Goal: Task Accomplishment & Management: Manage account settings

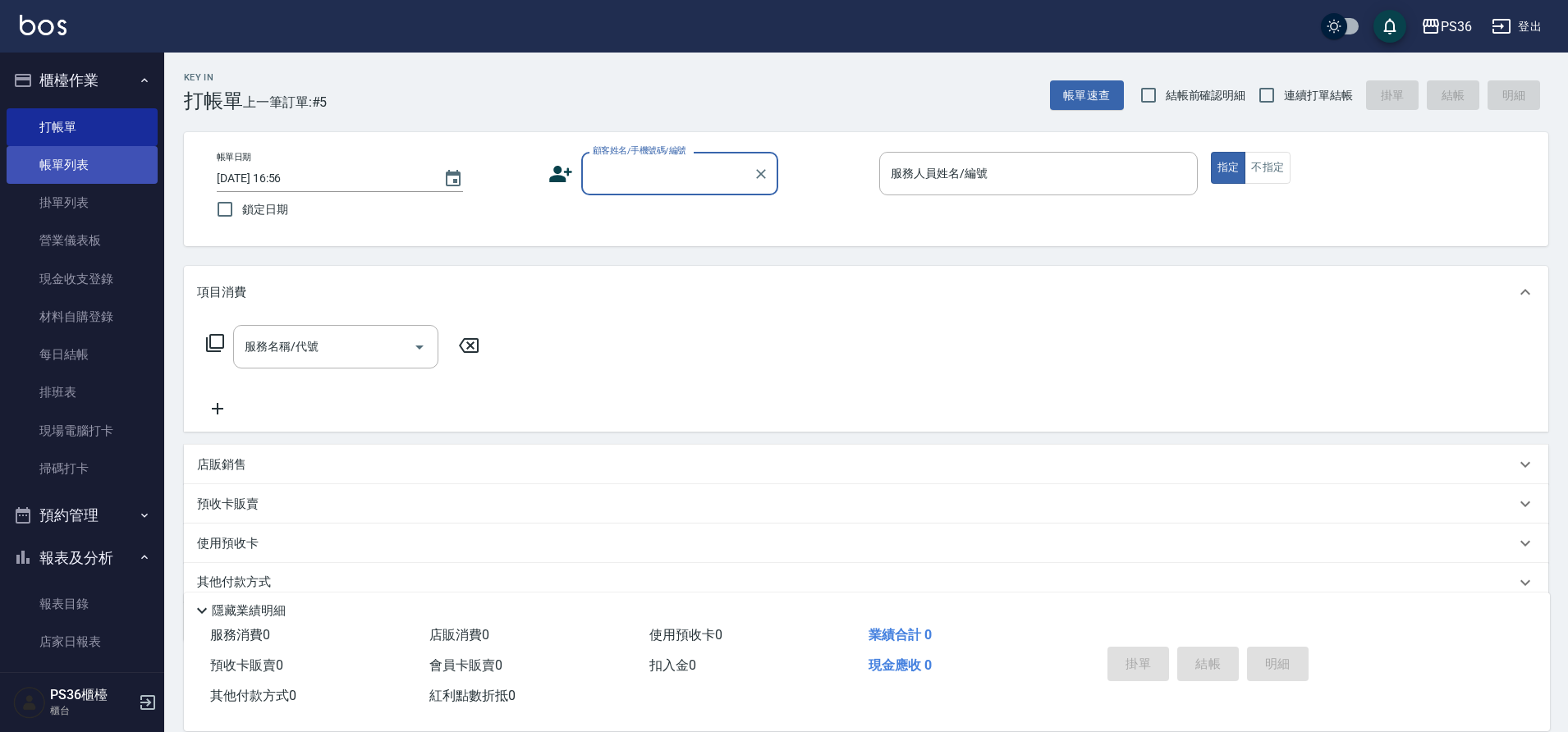
click at [69, 161] on link "帳單列表" at bounding box center [81, 165] width 151 height 38
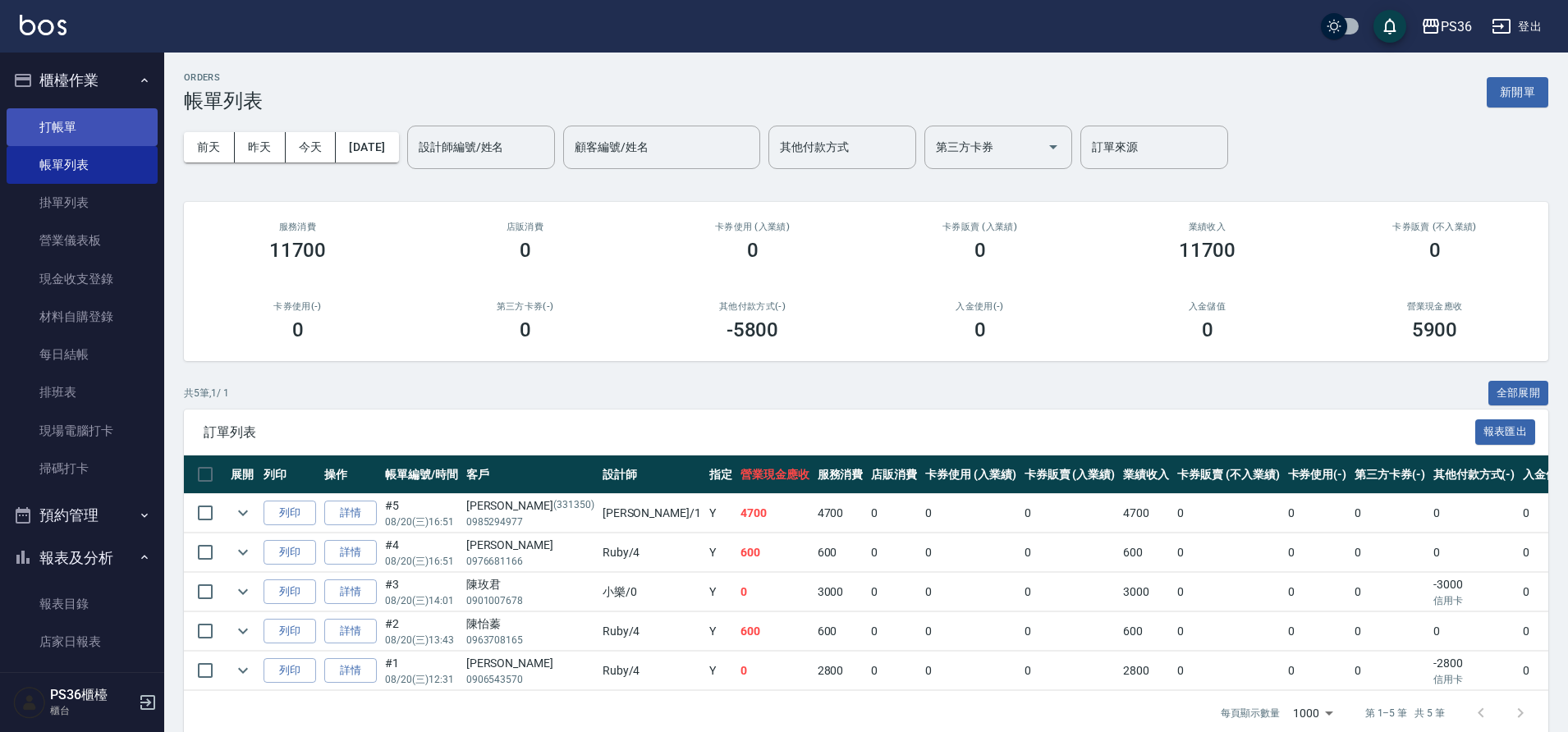
click at [113, 127] on link "打帳單" at bounding box center [81, 127] width 151 height 38
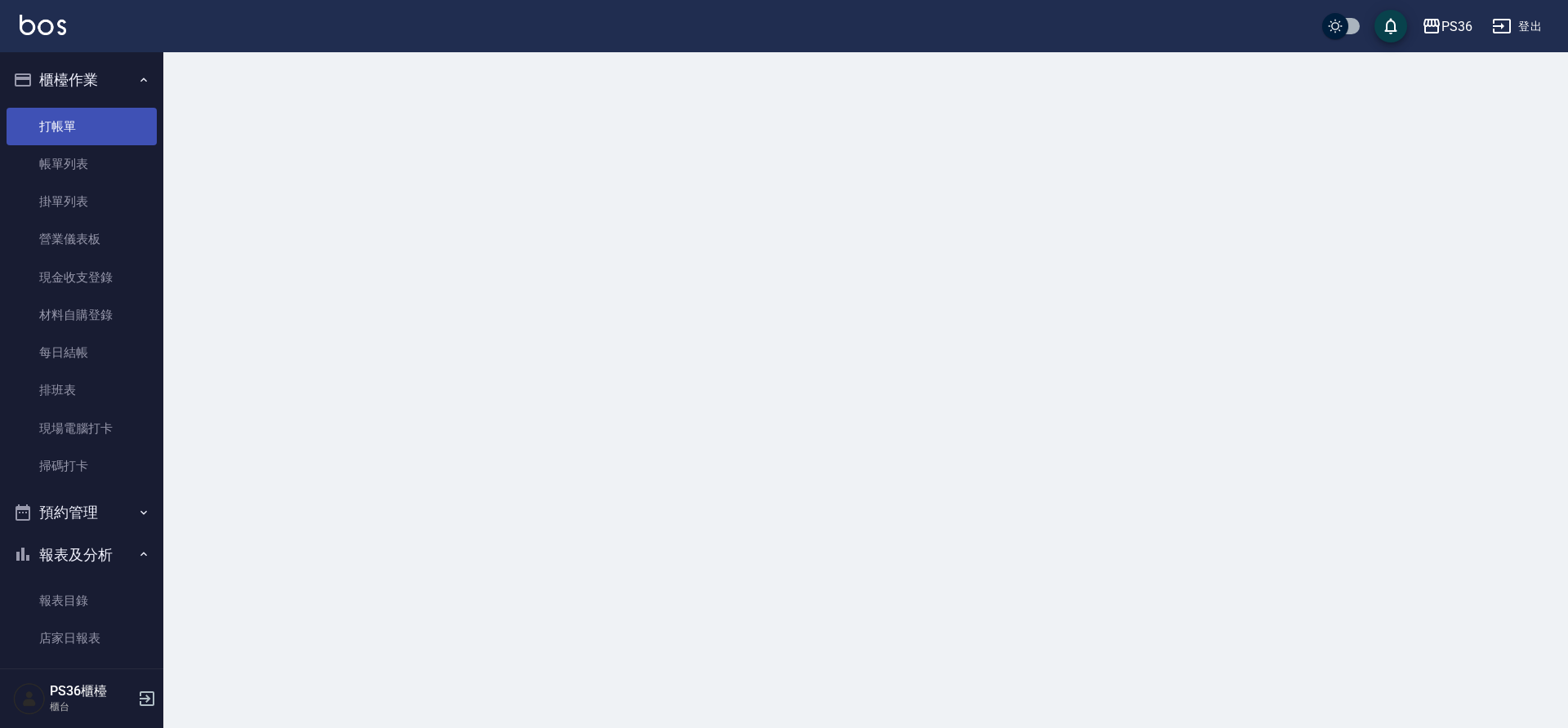
click at [112, 126] on link "打帳單" at bounding box center [81, 126] width 150 height 38
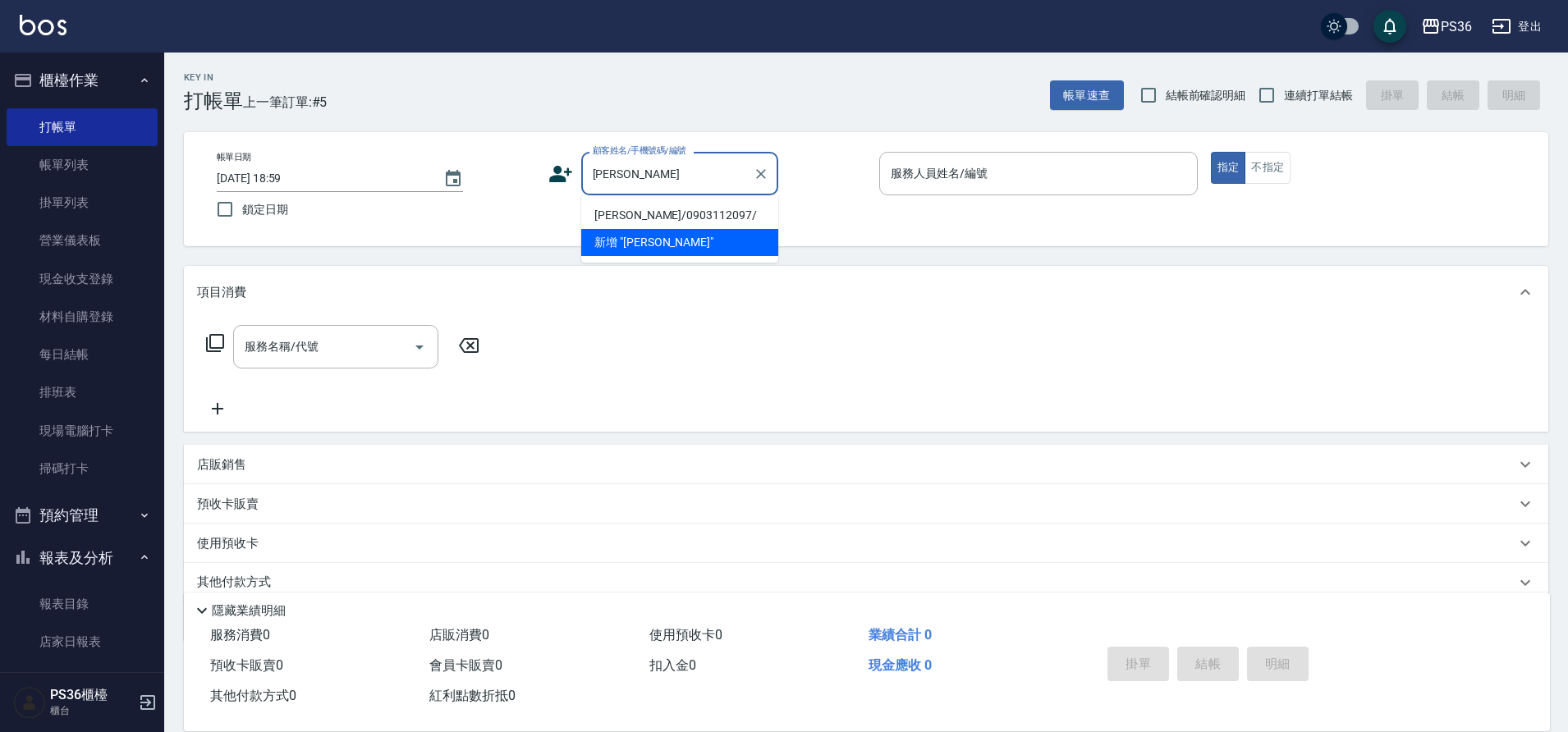
click at [628, 206] on li "[PERSON_NAME]/0903112097/" at bounding box center [679, 215] width 197 height 27
type input "[PERSON_NAME]/0903112097/"
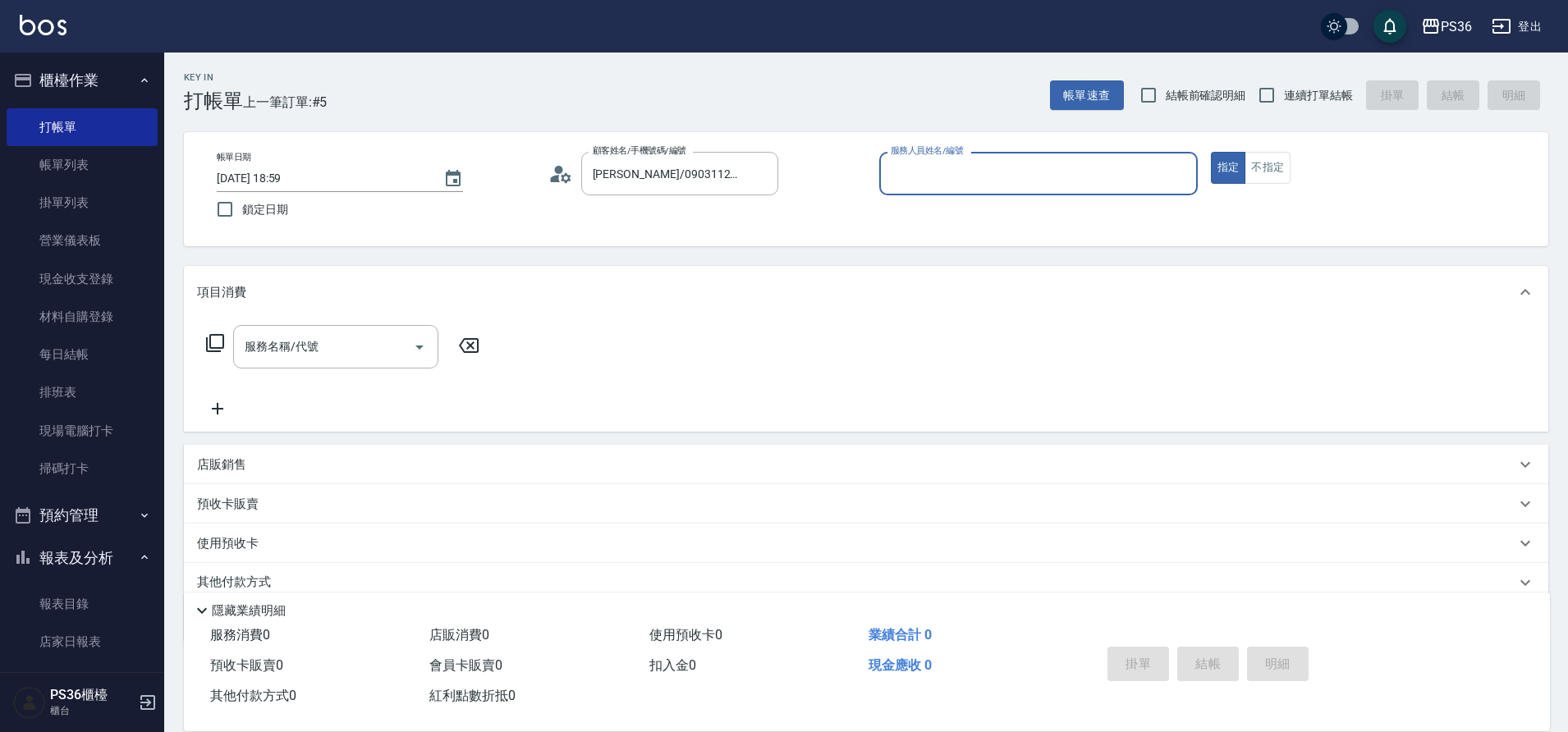
type input "[PERSON_NAME]-1"
click at [337, 334] on input "服務名稱/代號" at bounding box center [323, 346] width 166 height 29
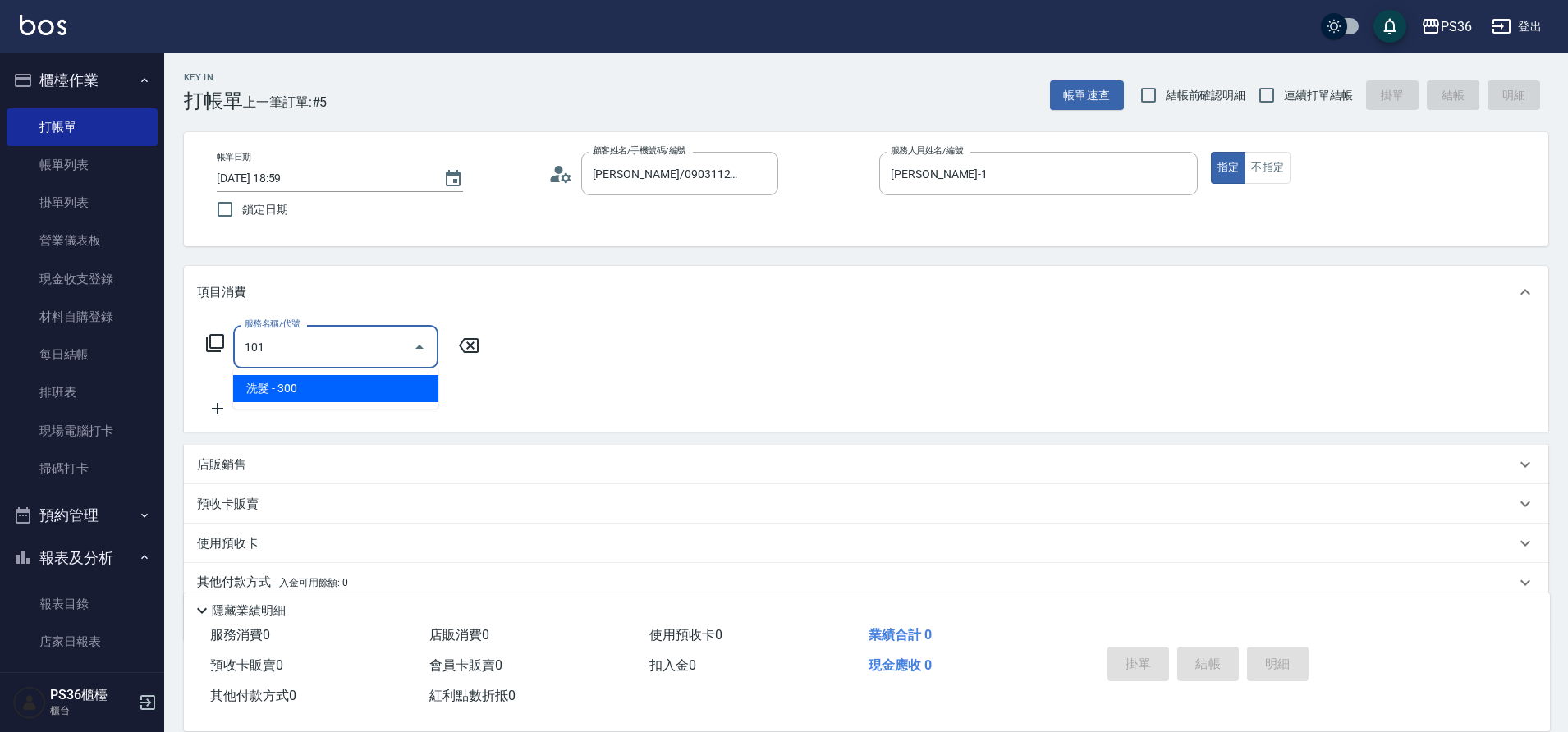
type input "洗髮(101)"
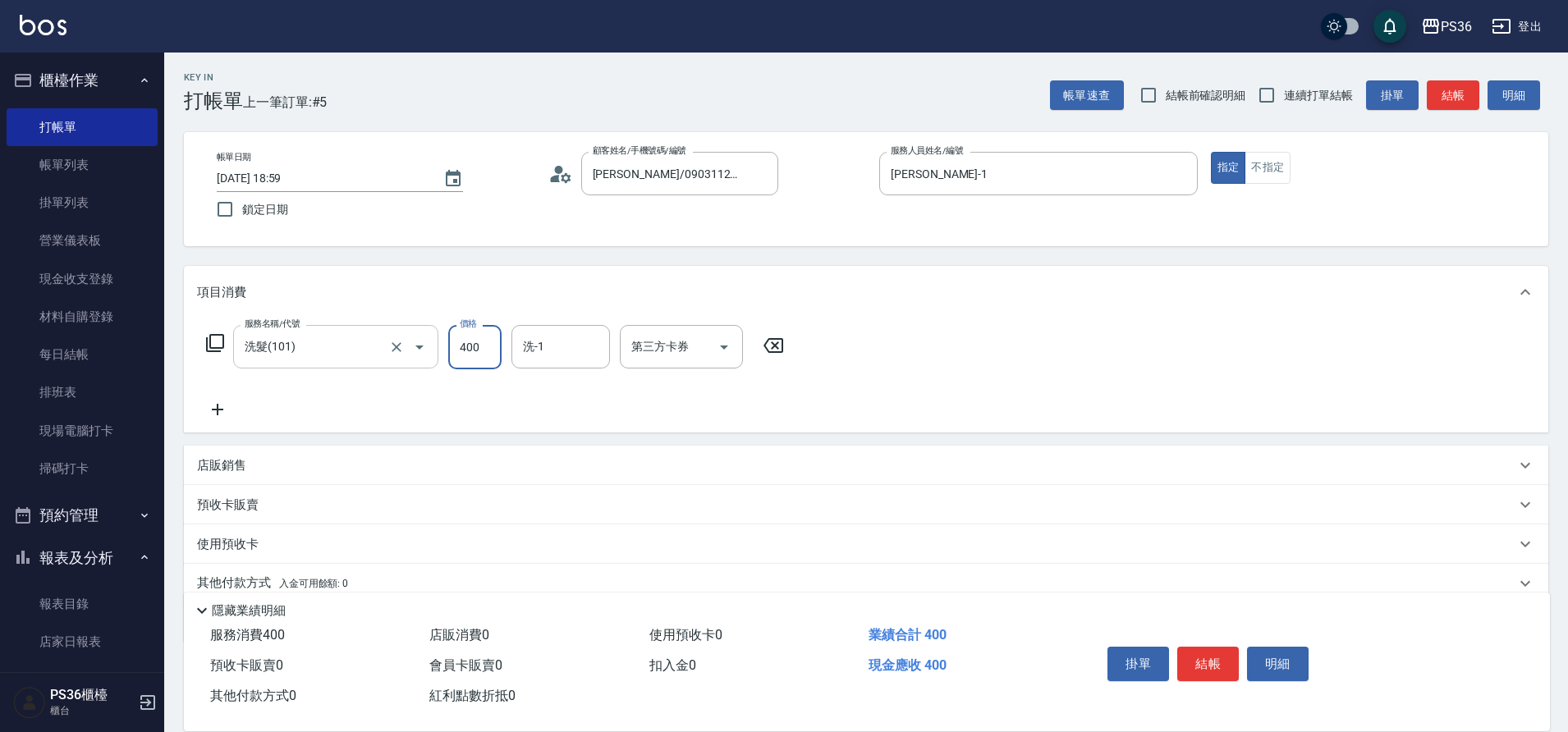
type input "400"
type input "又婕-25"
click at [221, 409] on icon at bounding box center [218, 409] width 41 height 19
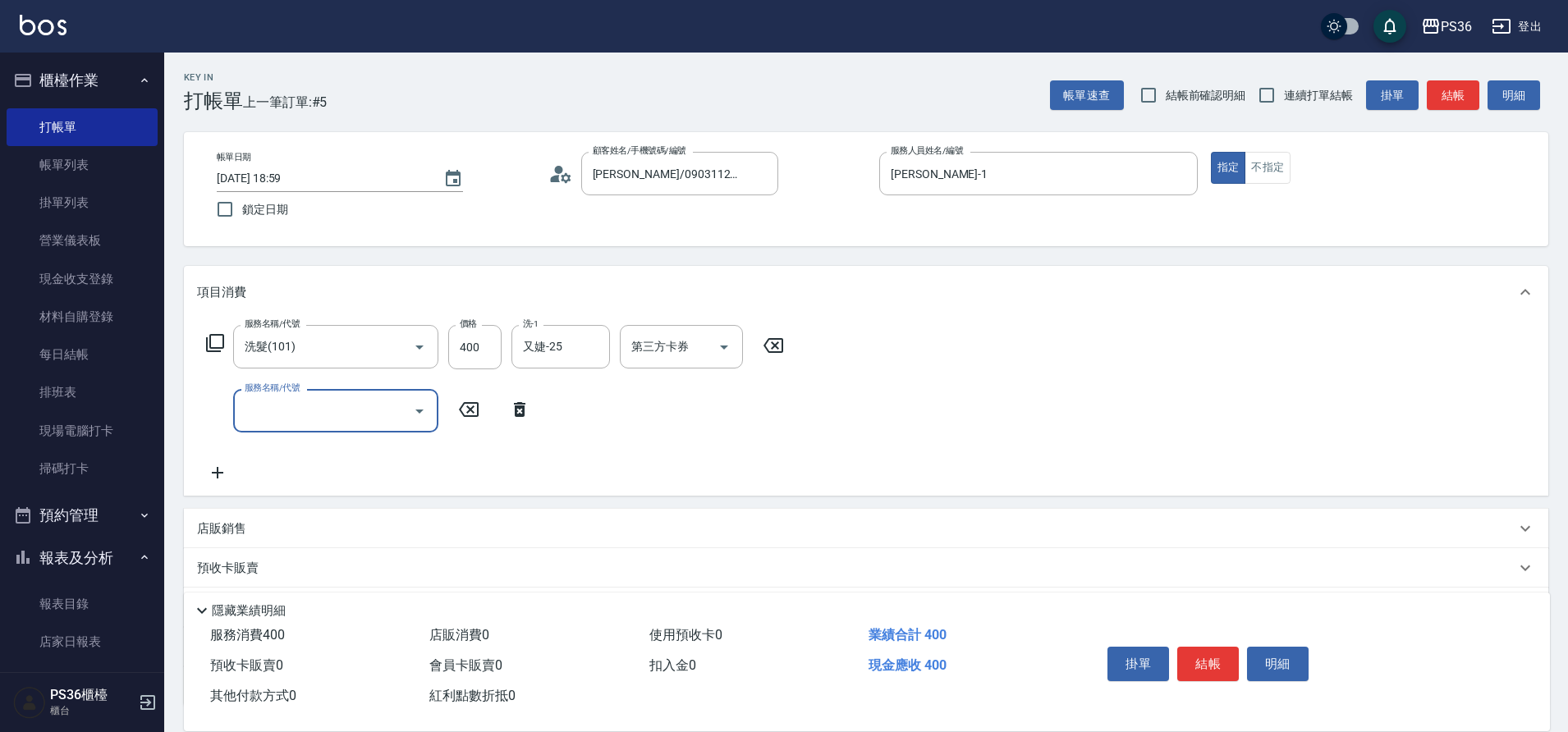
type input "2"
type input "精油洗髮(102)"
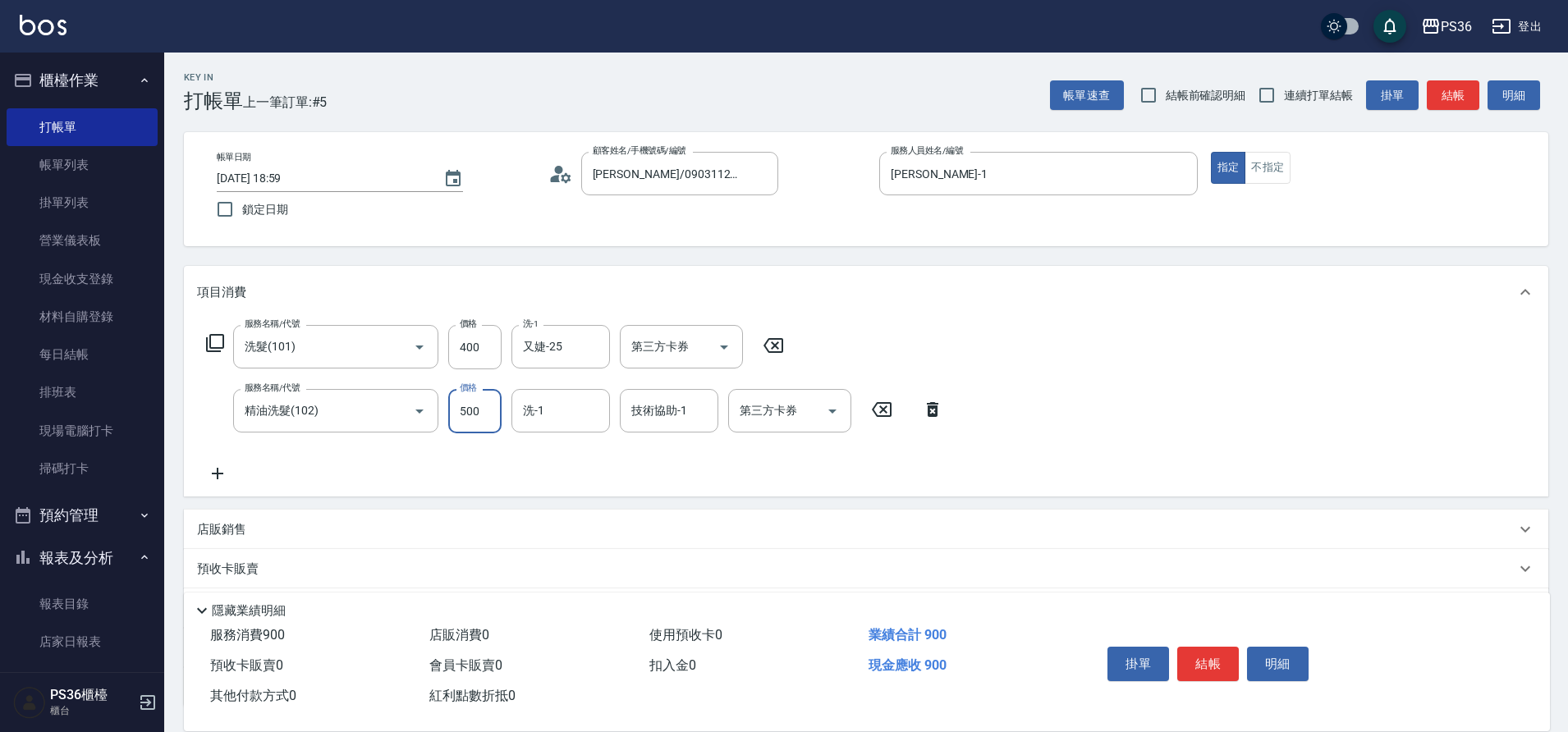
type input "500"
type input "又婕-25"
click at [1216, 678] on div "掛單 結帳 明細" at bounding box center [1207, 666] width 214 height 52
click at [1214, 672] on button "結帳" at bounding box center [1208, 664] width 62 height 34
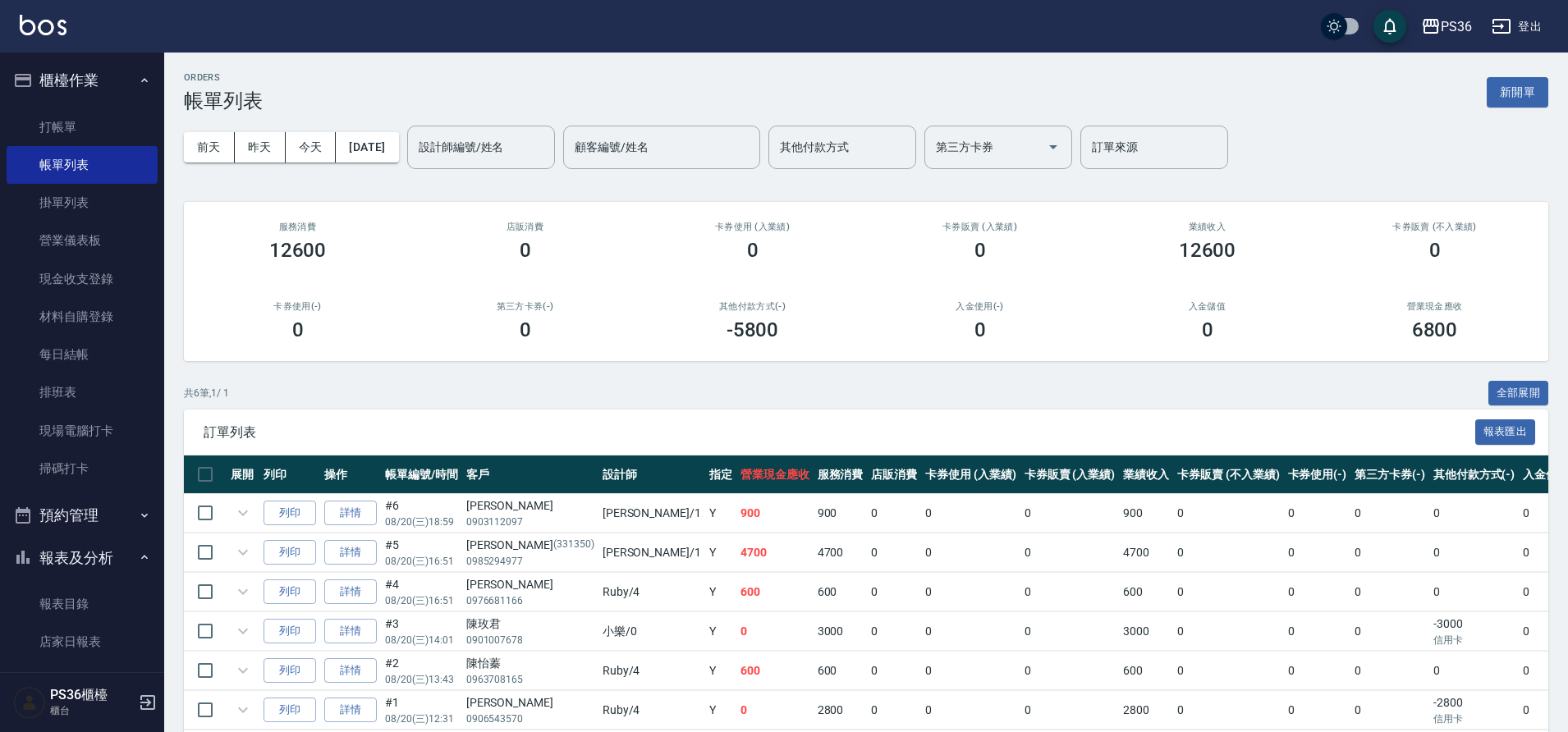
click at [471, 170] on div "[DATE] [DATE] [DATE] [DATE] 設計師編號/姓名 設計師編號/姓名 顧客編號/姓名 顧客編號/姓名 其他付款方式 其他付款方式 第三方…" at bounding box center [866, 147] width 1364 height 69
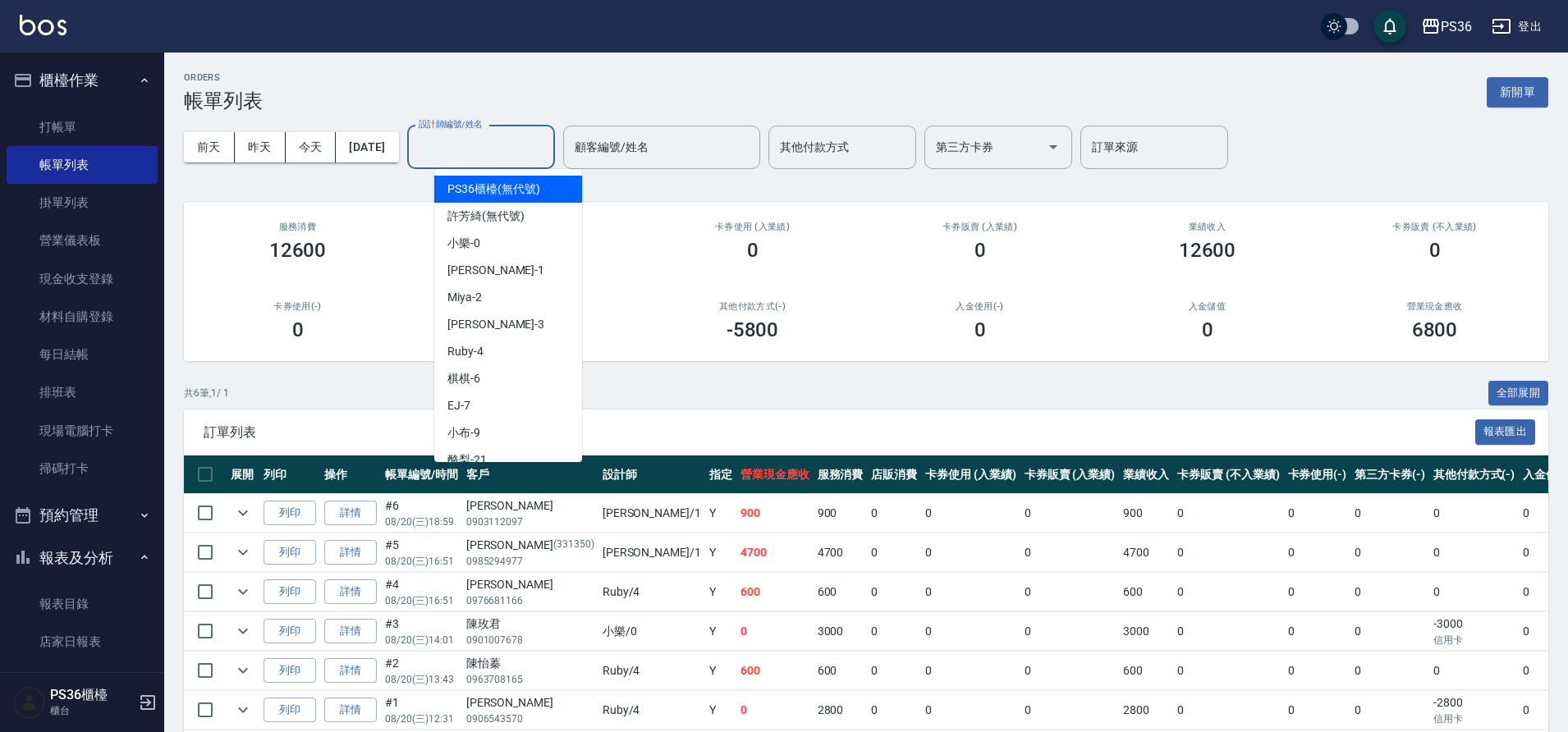
click at [480, 156] on input "設計師編號/姓名" at bounding box center [481, 147] width 133 height 29
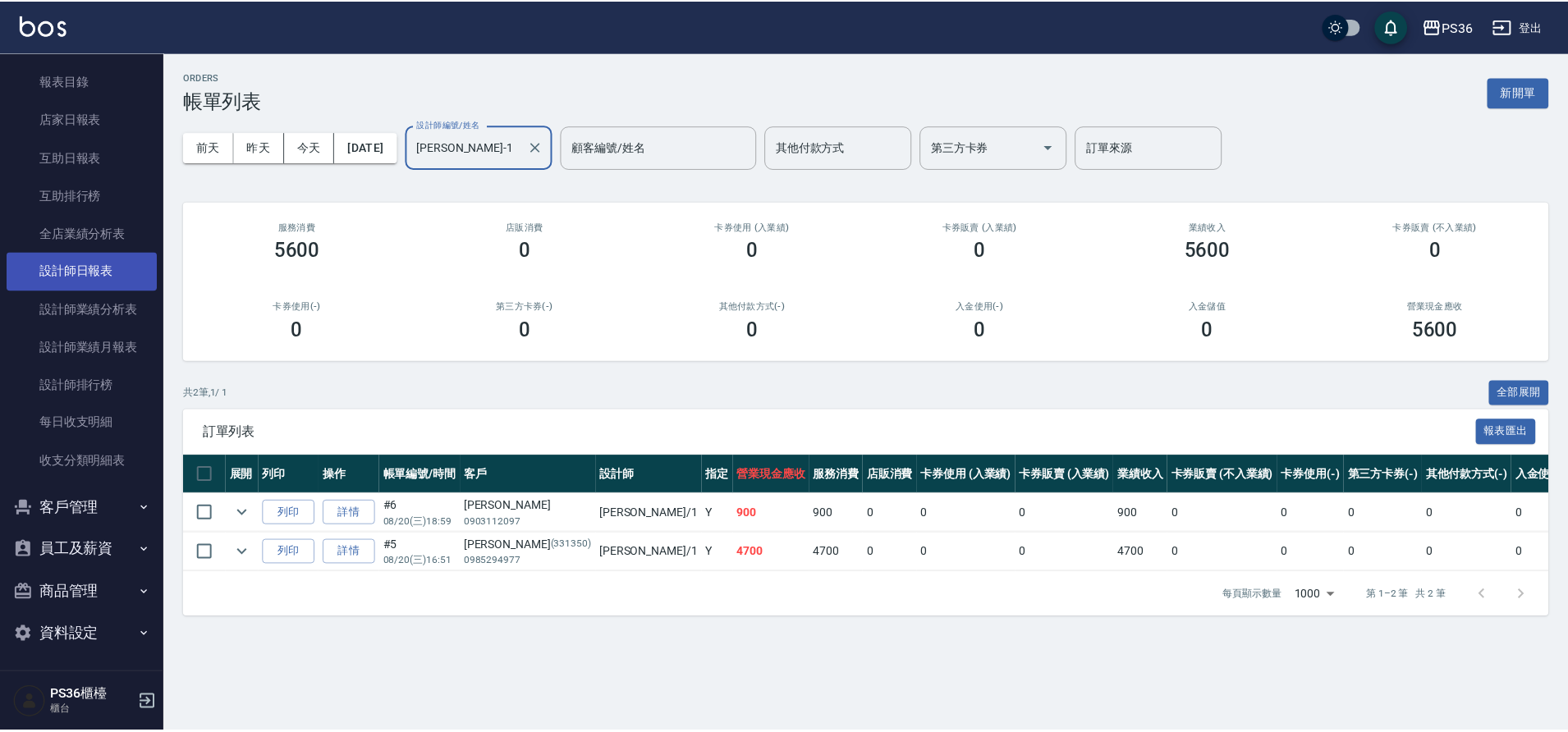
scroll to position [527, 0]
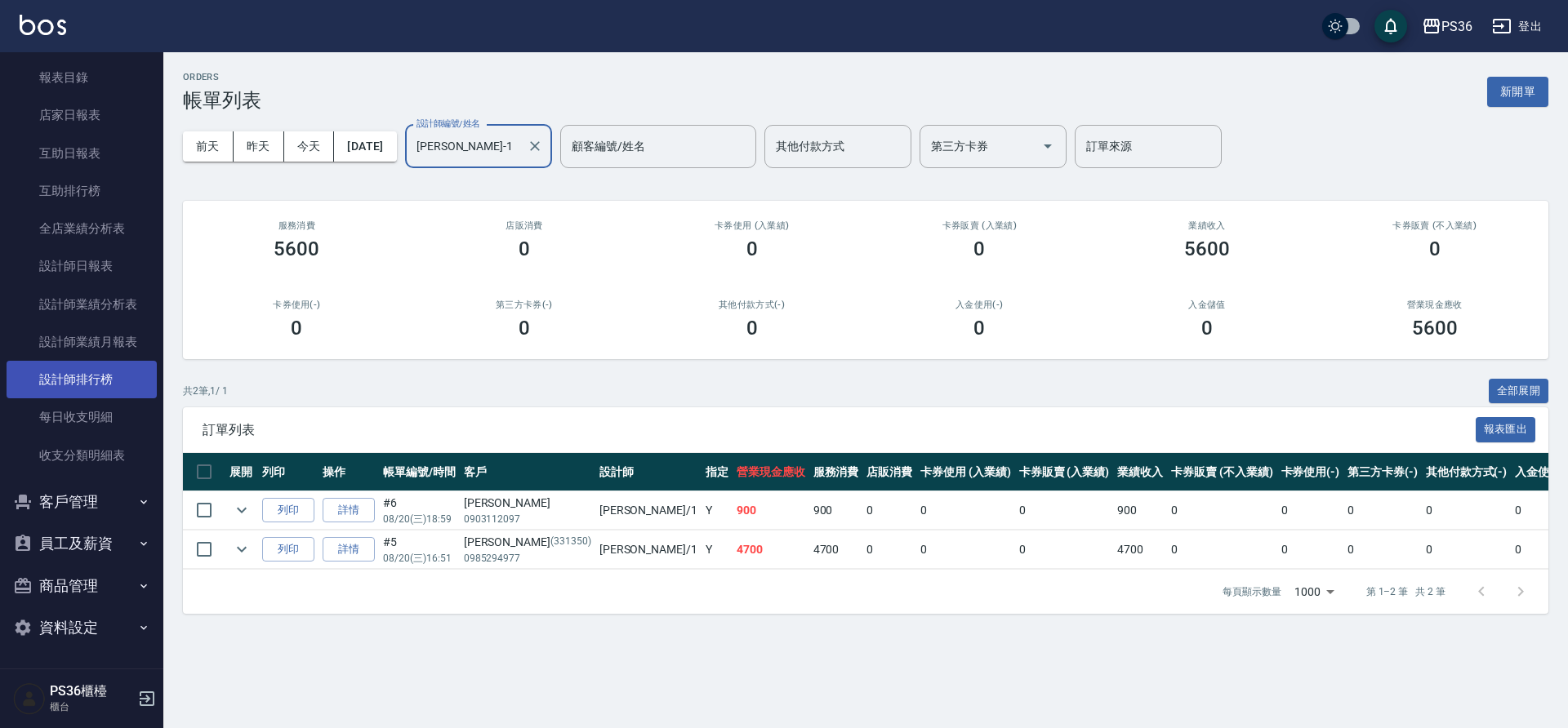
type input "[PERSON_NAME]-1"
click at [67, 372] on link "設計師排行榜" at bounding box center [81, 379] width 150 height 38
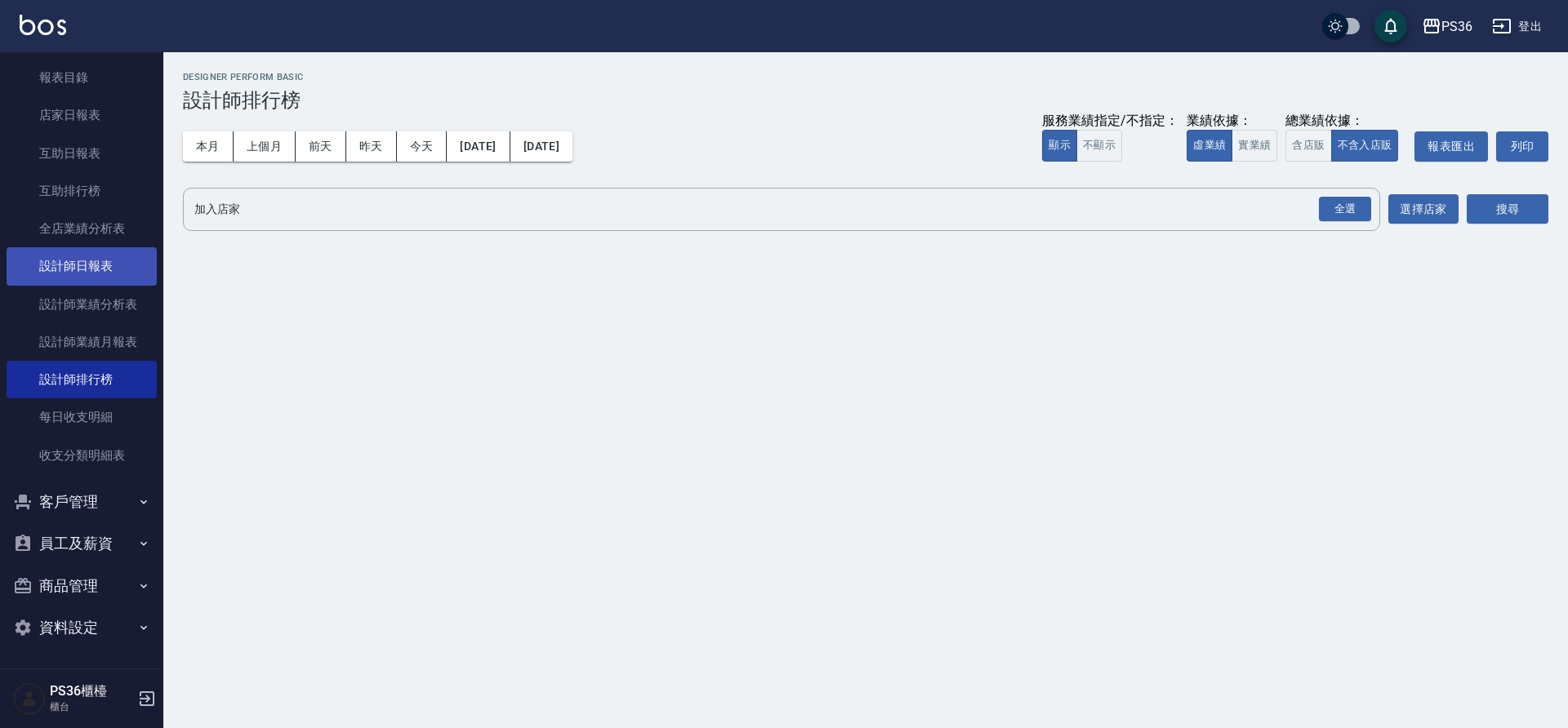
click at [85, 264] on link "設計師日報表" at bounding box center [81, 266] width 150 height 38
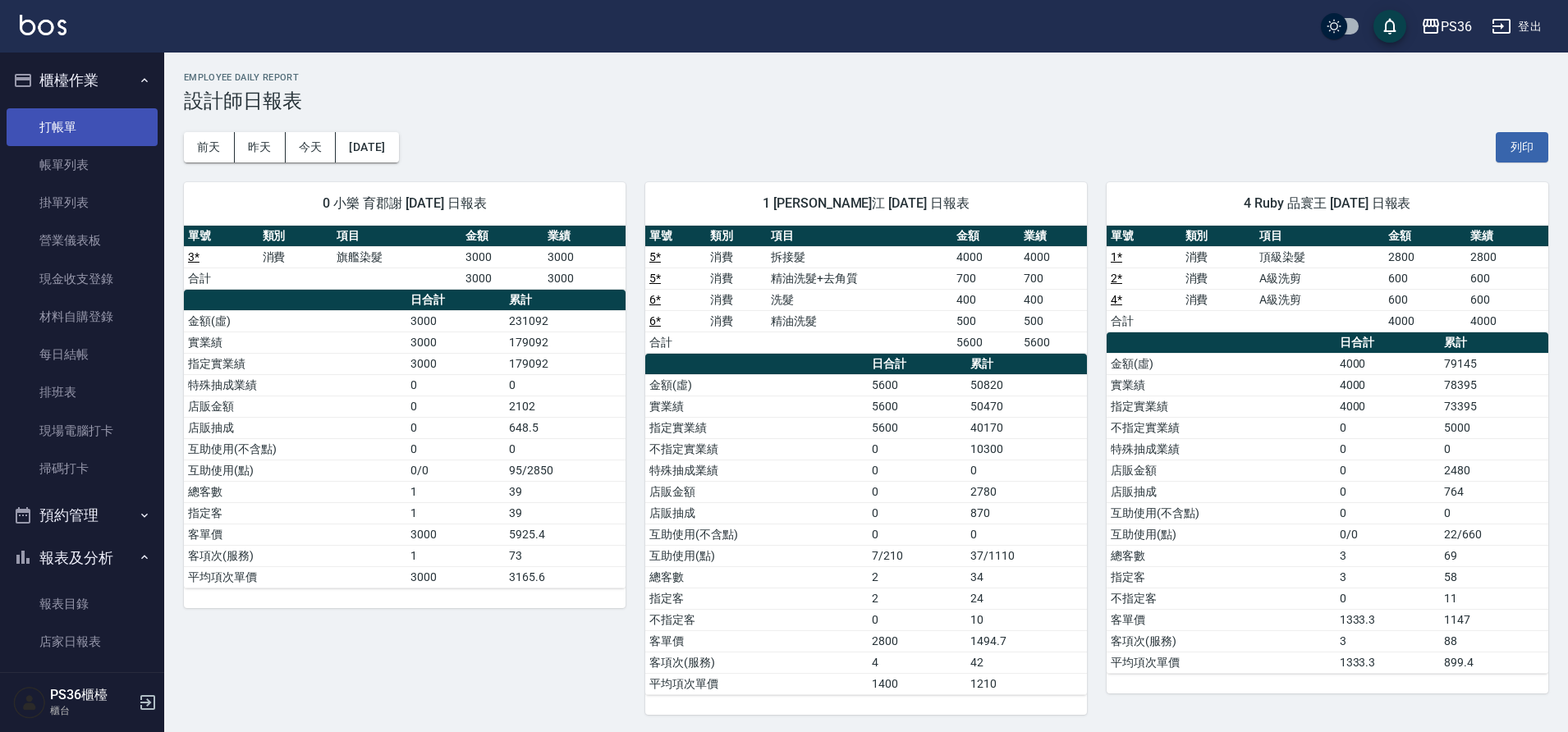
click at [113, 127] on link "打帳單" at bounding box center [81, 127] width 151 height 38
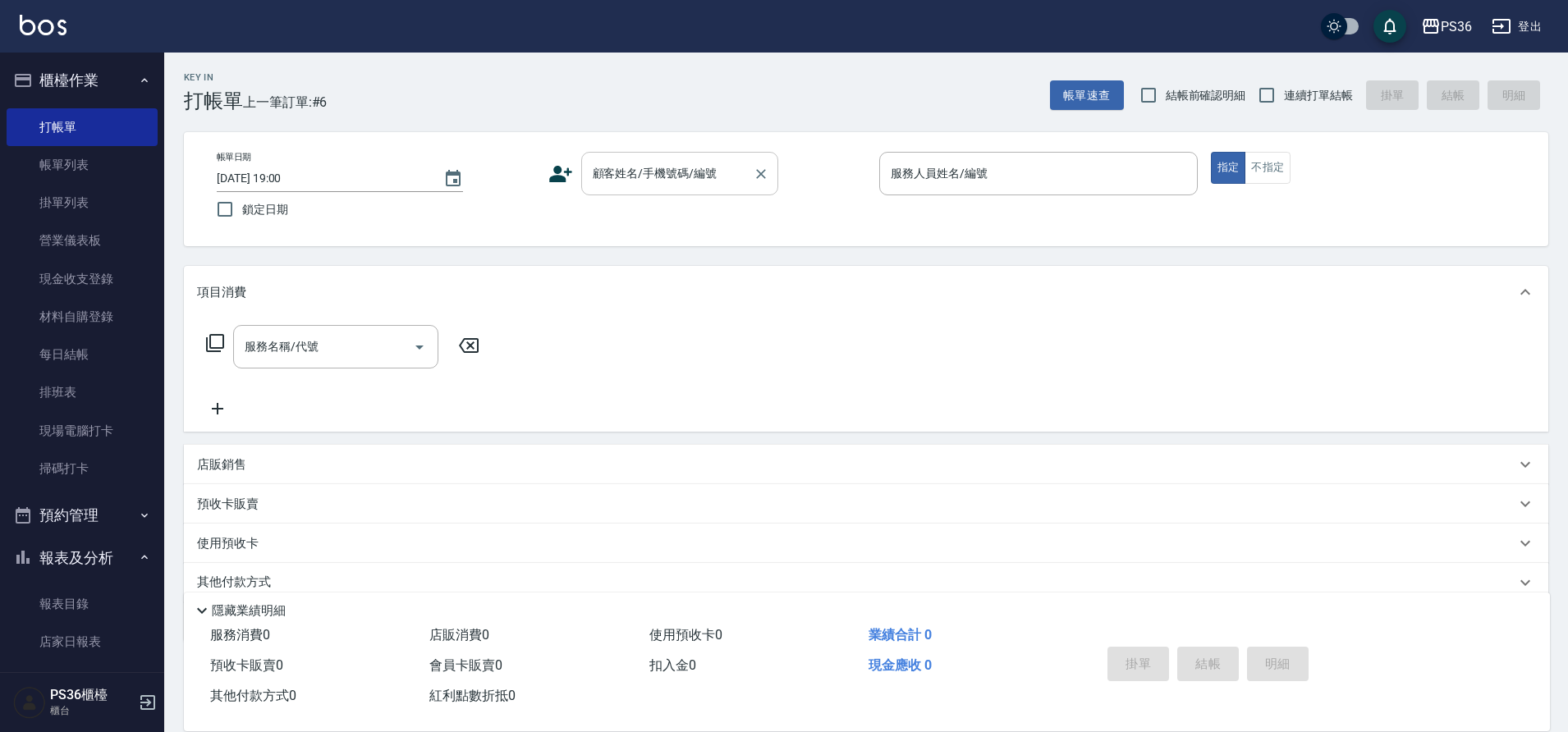
drag, startPoint x: 666, startPoint y: 90, endPoint x: 625, endPoint y: 177, distance: 96.2
click at [625, 177] on input "顧客姓名/手機號碼/編號" at bounding box center [667, 173] width 157 height 29
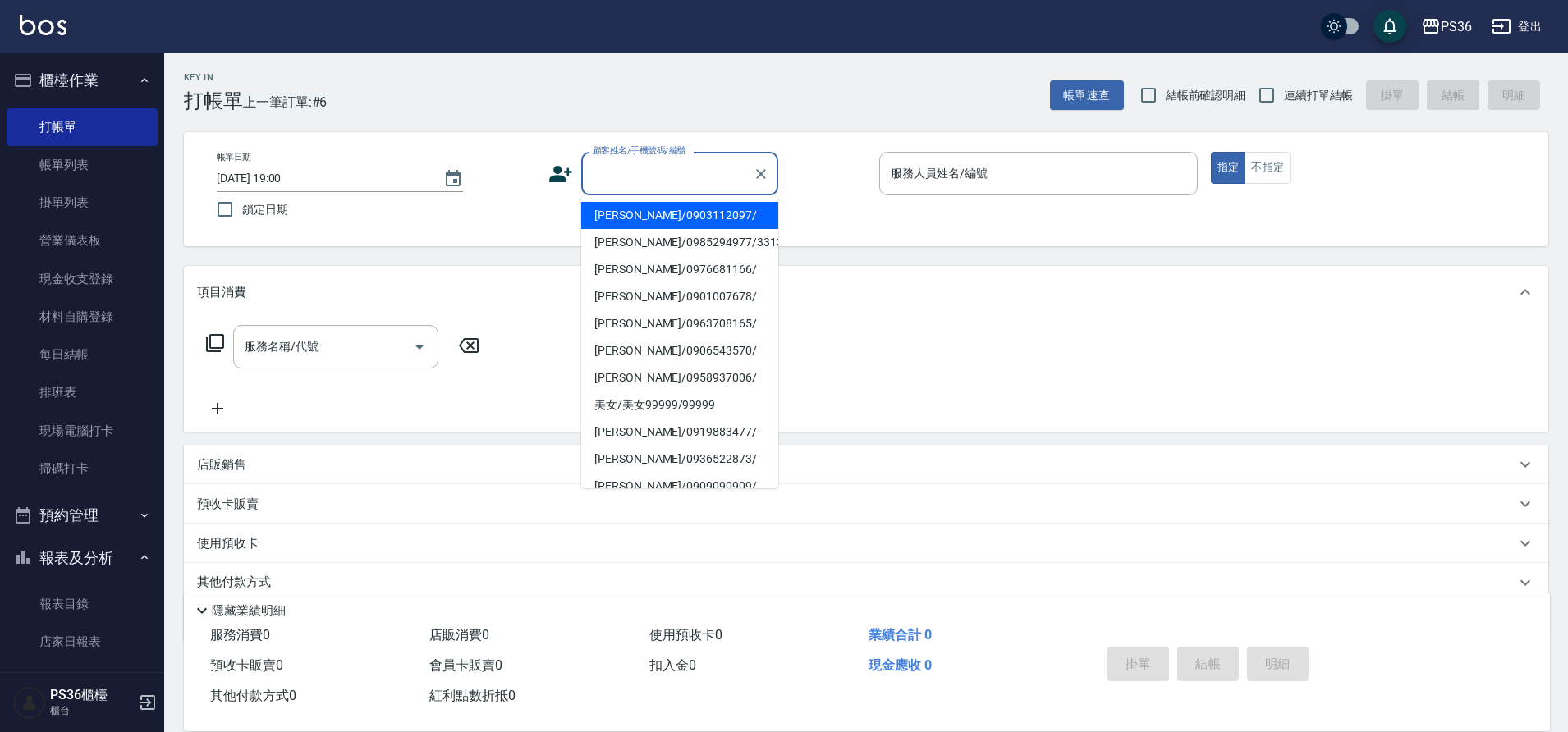
click at [625, 177] on input "顧客姓名/手機號碼/編號" at bounding box center [667, 173] width 157 height 29
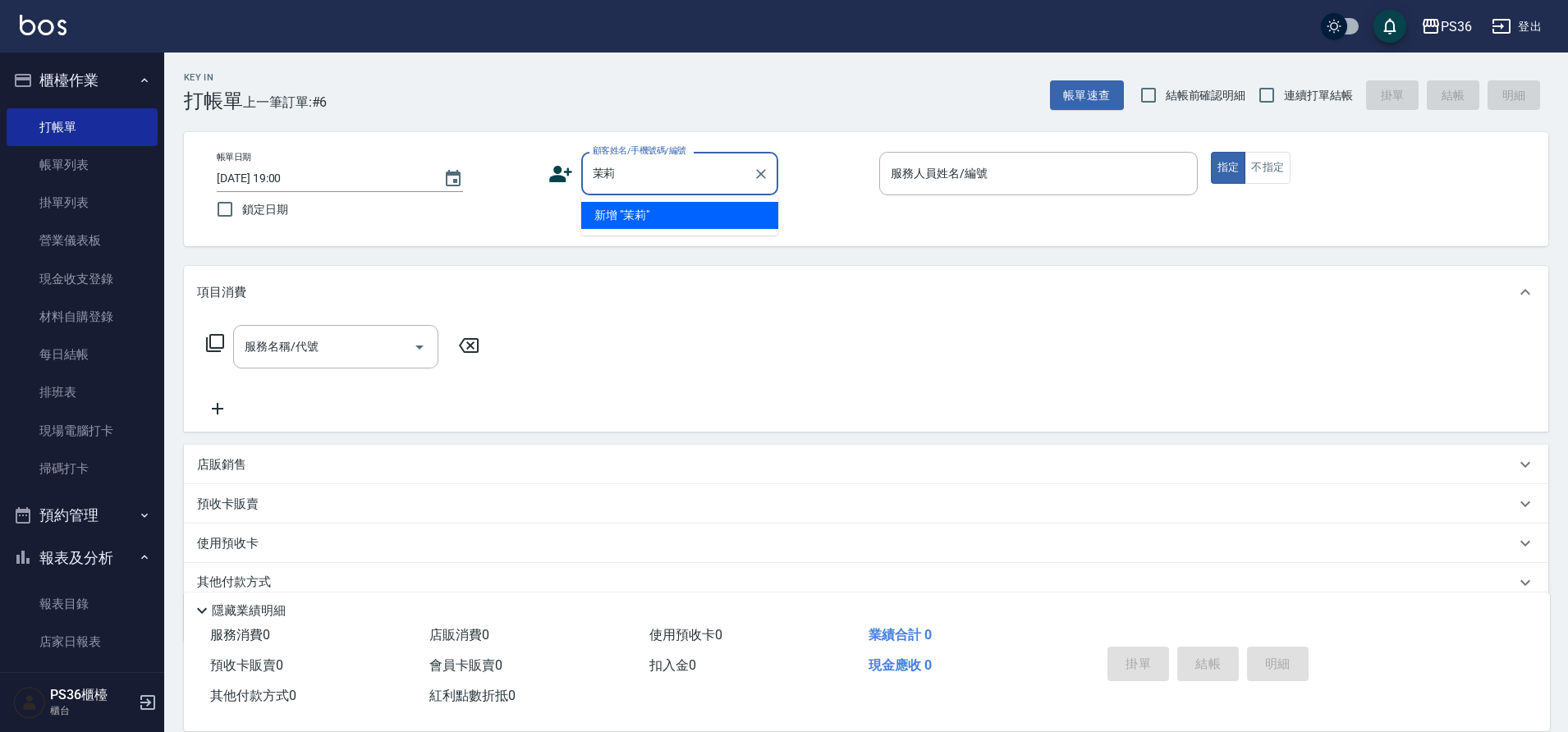
type input "茉"
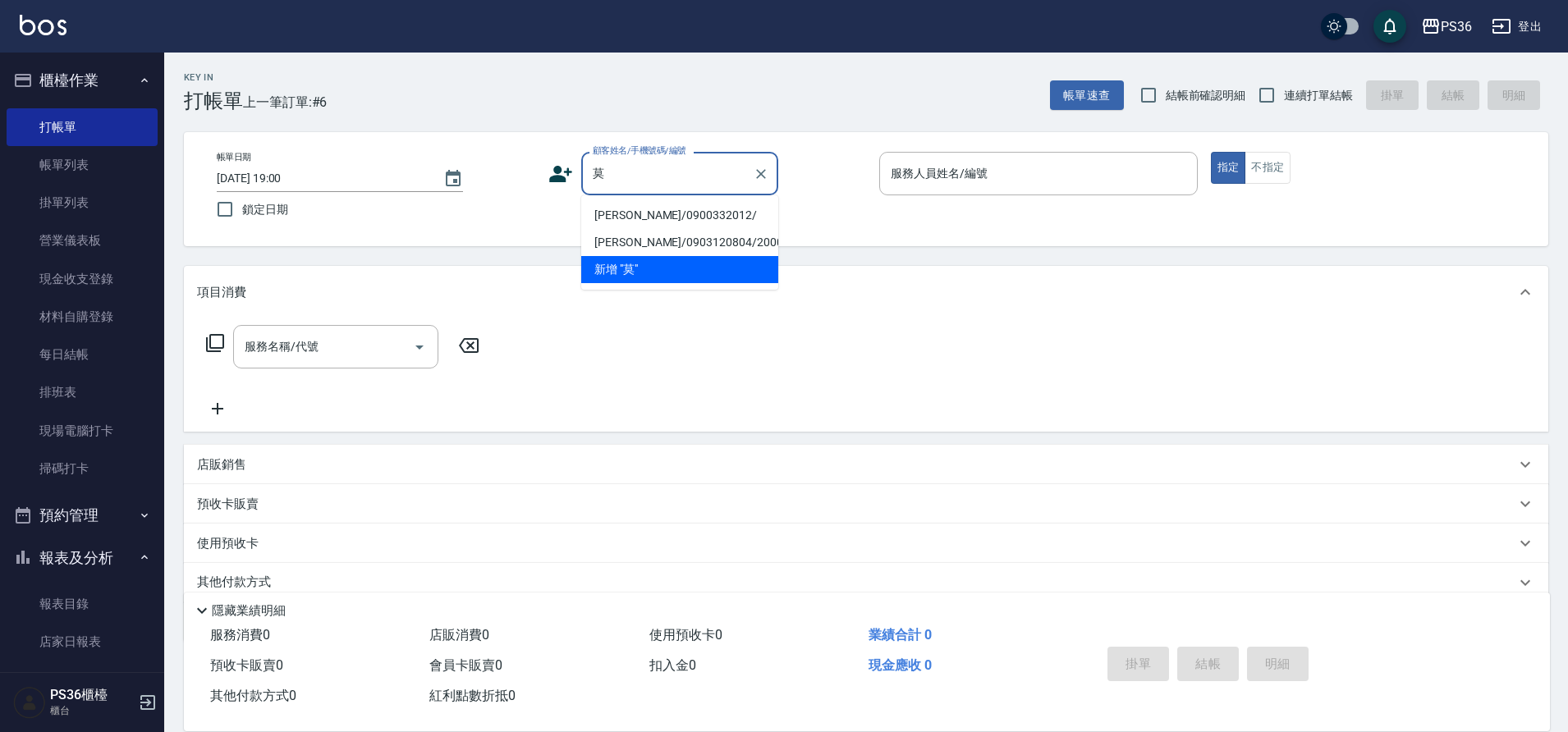
click at [639, 216] on li "[PERSON_NAME]/0900332012/" at bounding box center [679, 215] width 197 height 27
type input "[PERSON_NAME]/0900332012/"
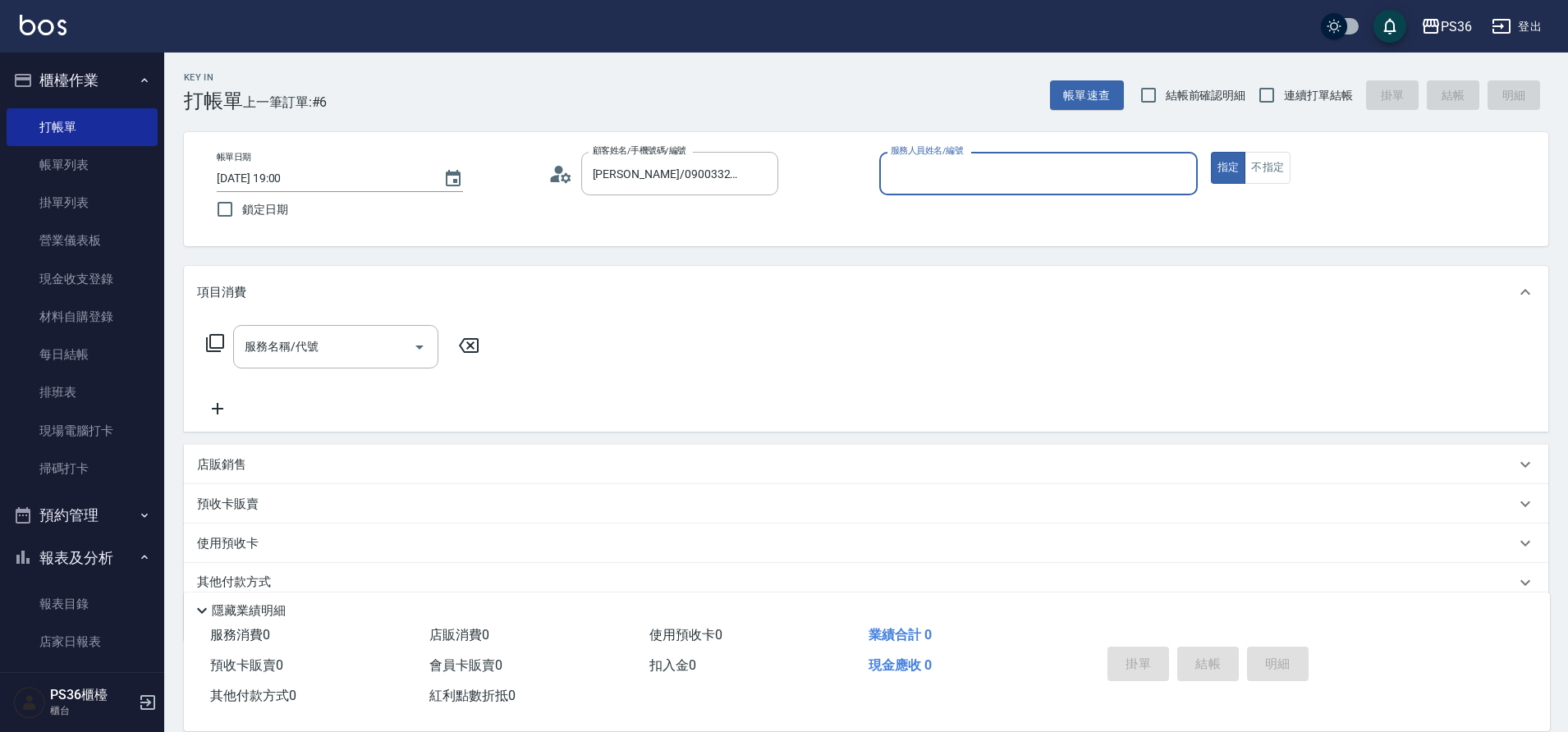
type input "Ruby-4"
click at [358, 340] on input "服務名稱/代號" at bounding box center [323, 346] width 166 height 29
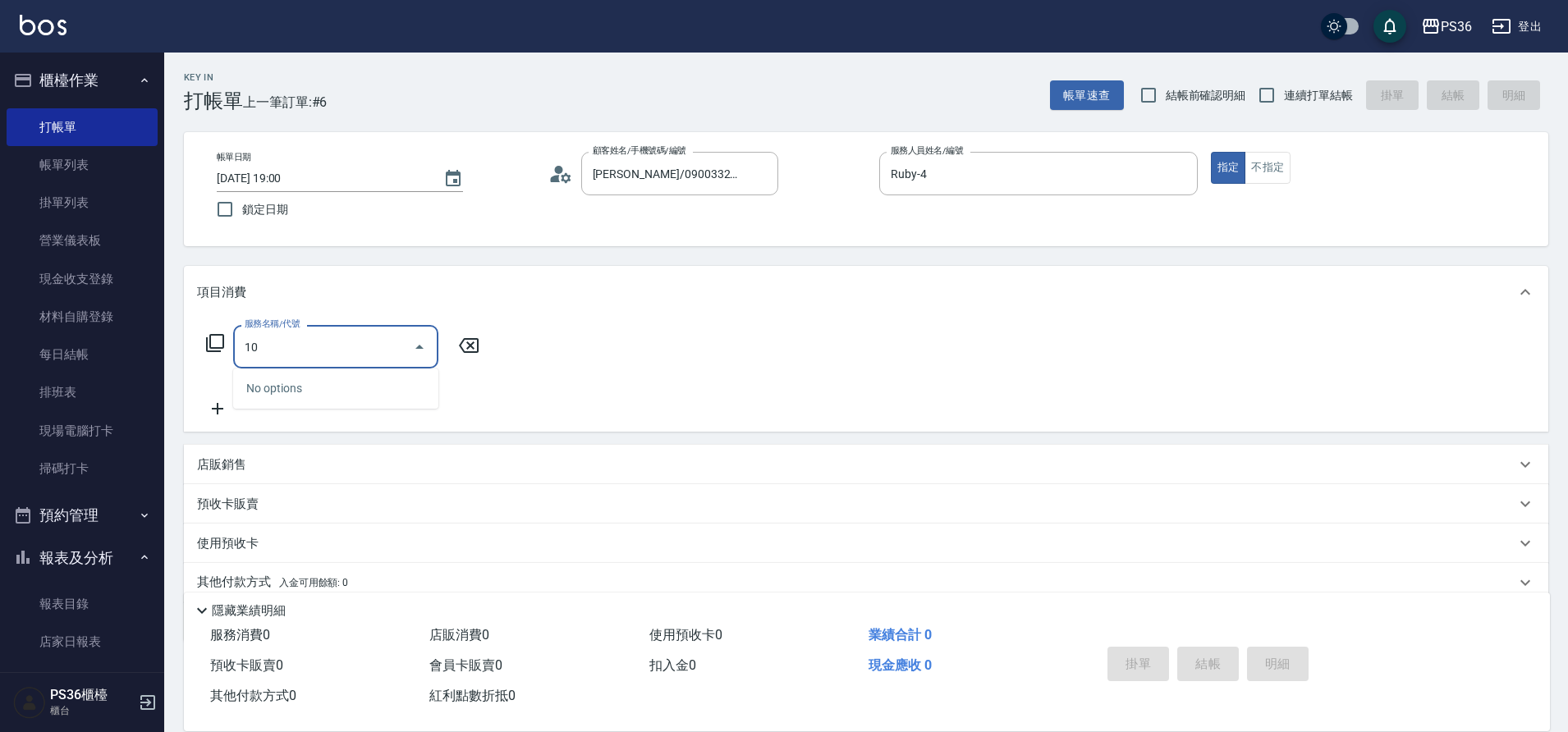
click at [363, 342] on input "10" at bounding box center [323, 346] width 166 height 29
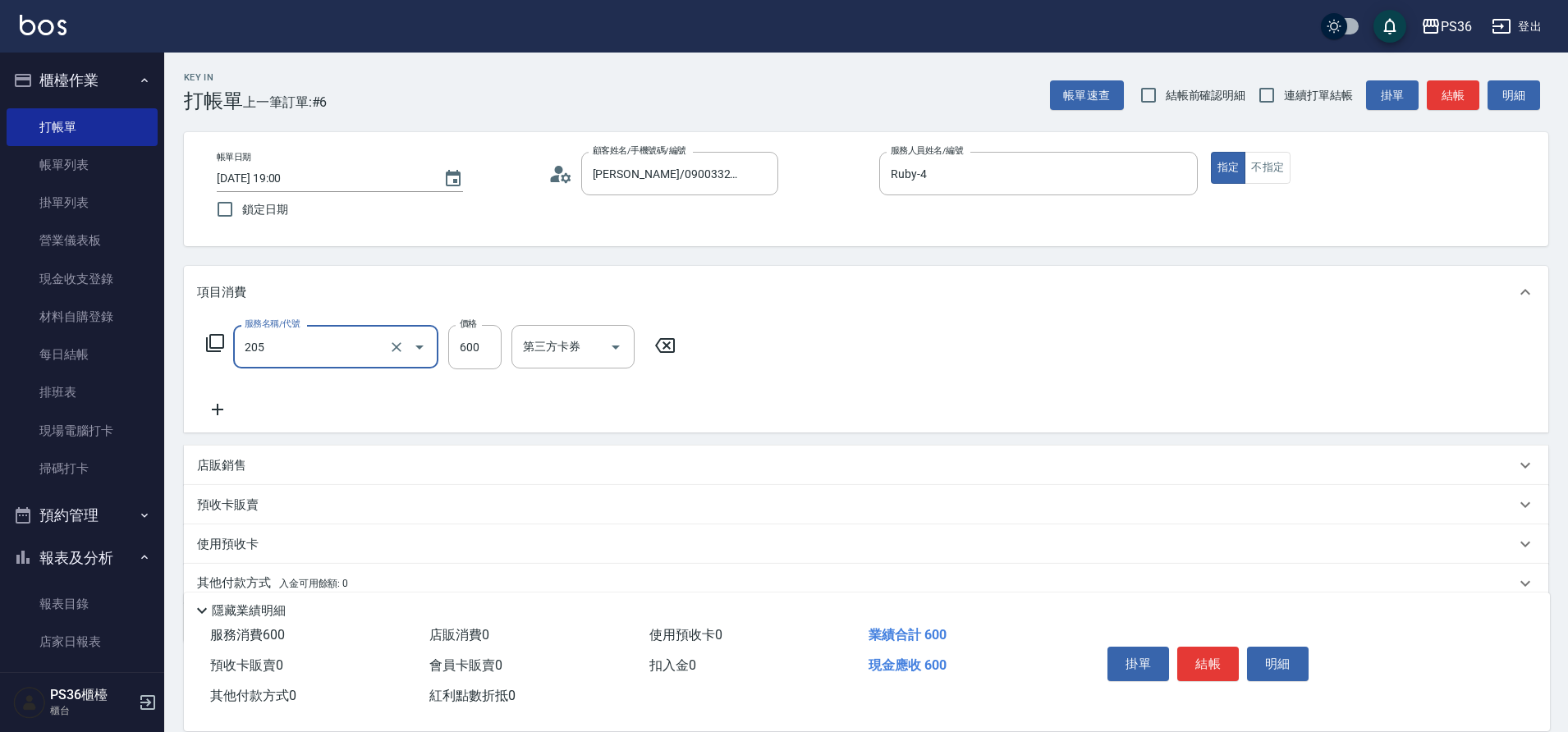
type input "A級洗剪(205)"
click at [235, 391] on div "服務名稱/代號 A級洗剪(205) 服務名稱/代號 價格 600 價格 洗-1 洗-1 第三方卡券 第三方卡券" at bounding box center [495, 372] width 597 height 94
click at [221, 408] on icon at bounding box center [218, 409] width 41 height 19
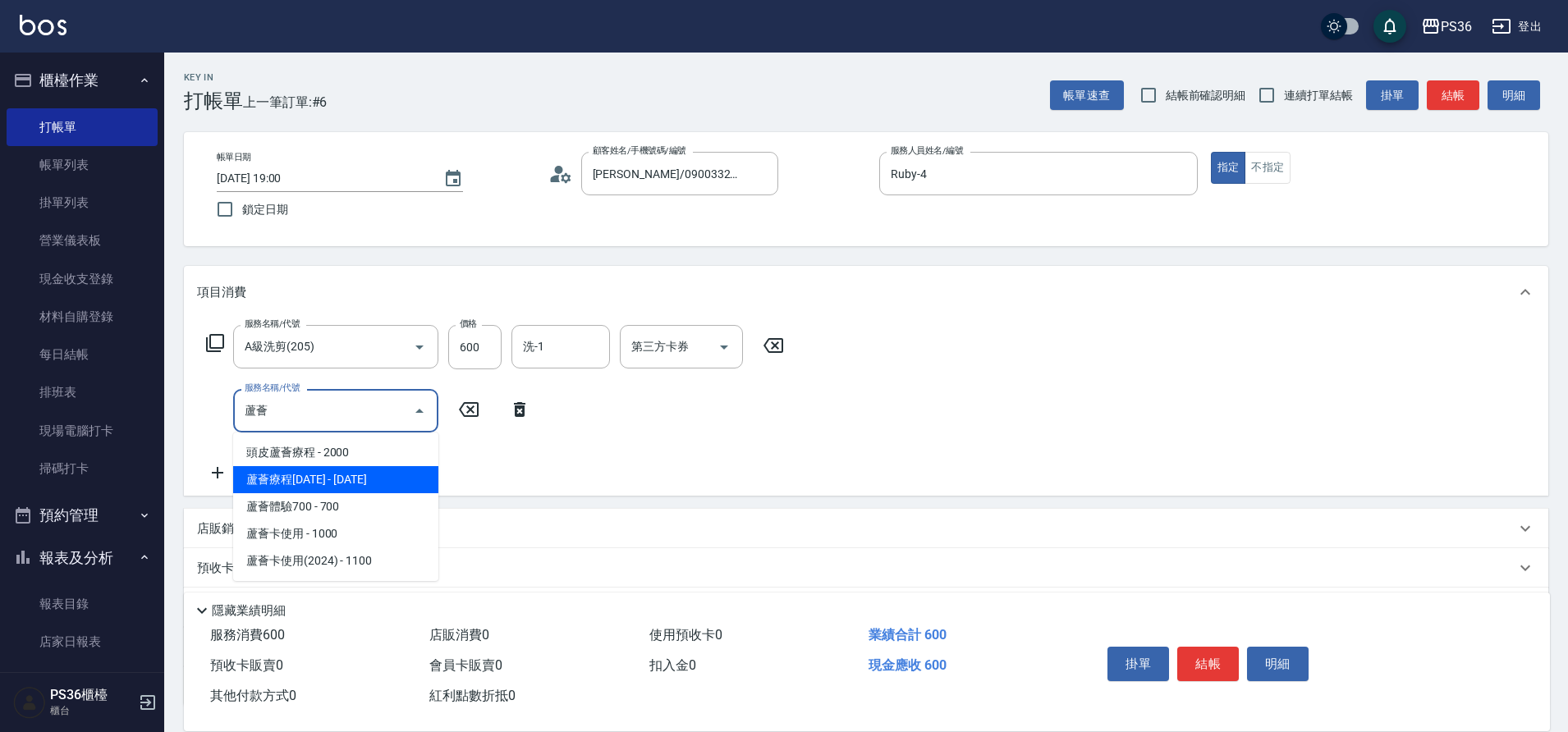
click at [370, 482] on span "蘆薈療程[DATE] - [DATE]" at bounding box center [336, 479] width 205 height 27
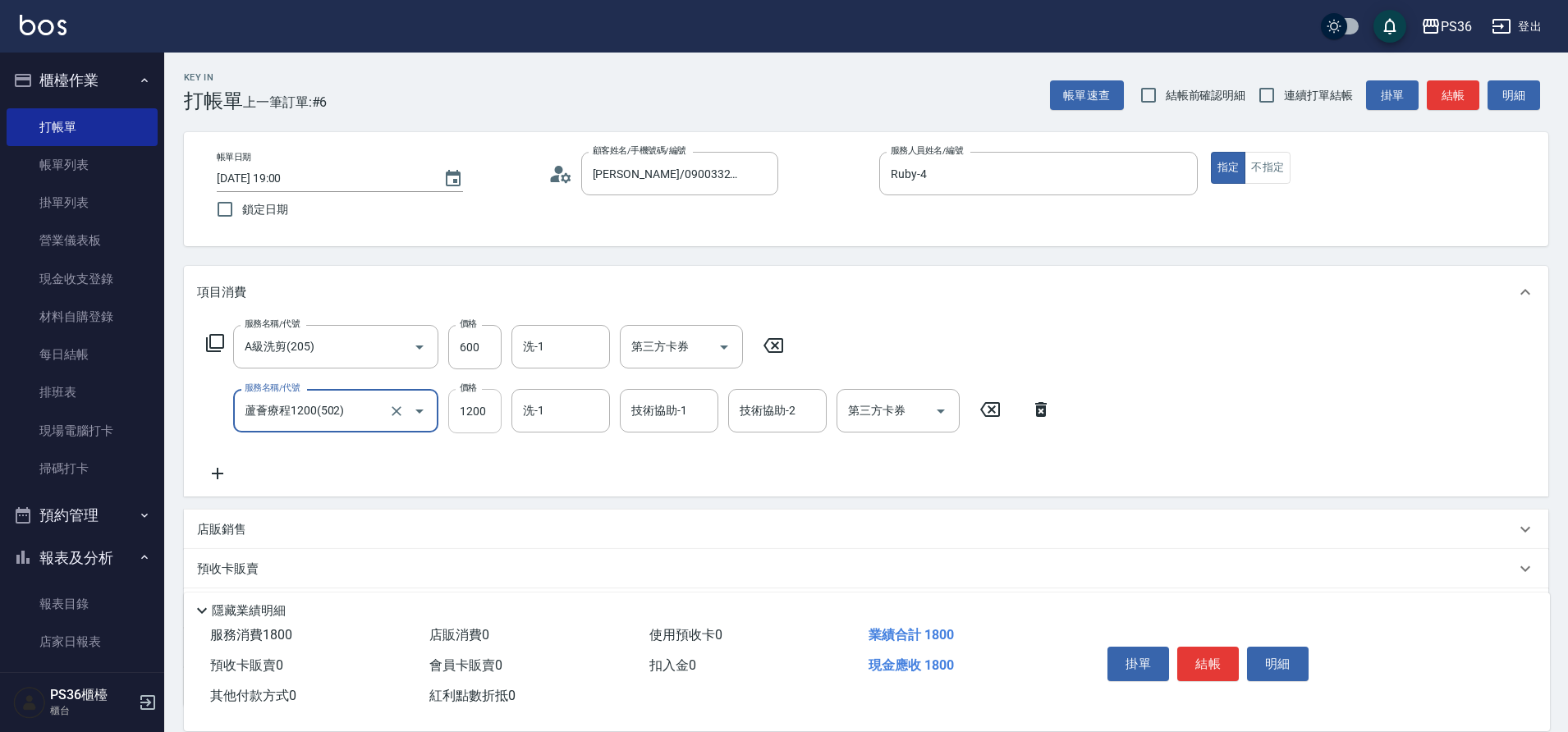
type input "蘆薈療程1200(502)"
click at [488, 418] on input "1200" at bounding box center [475, 411] width 54 height 44
type input "1500"
click at [1214, 660] on button "結帳" at bounding box center [1208, 664] width 62 height 34
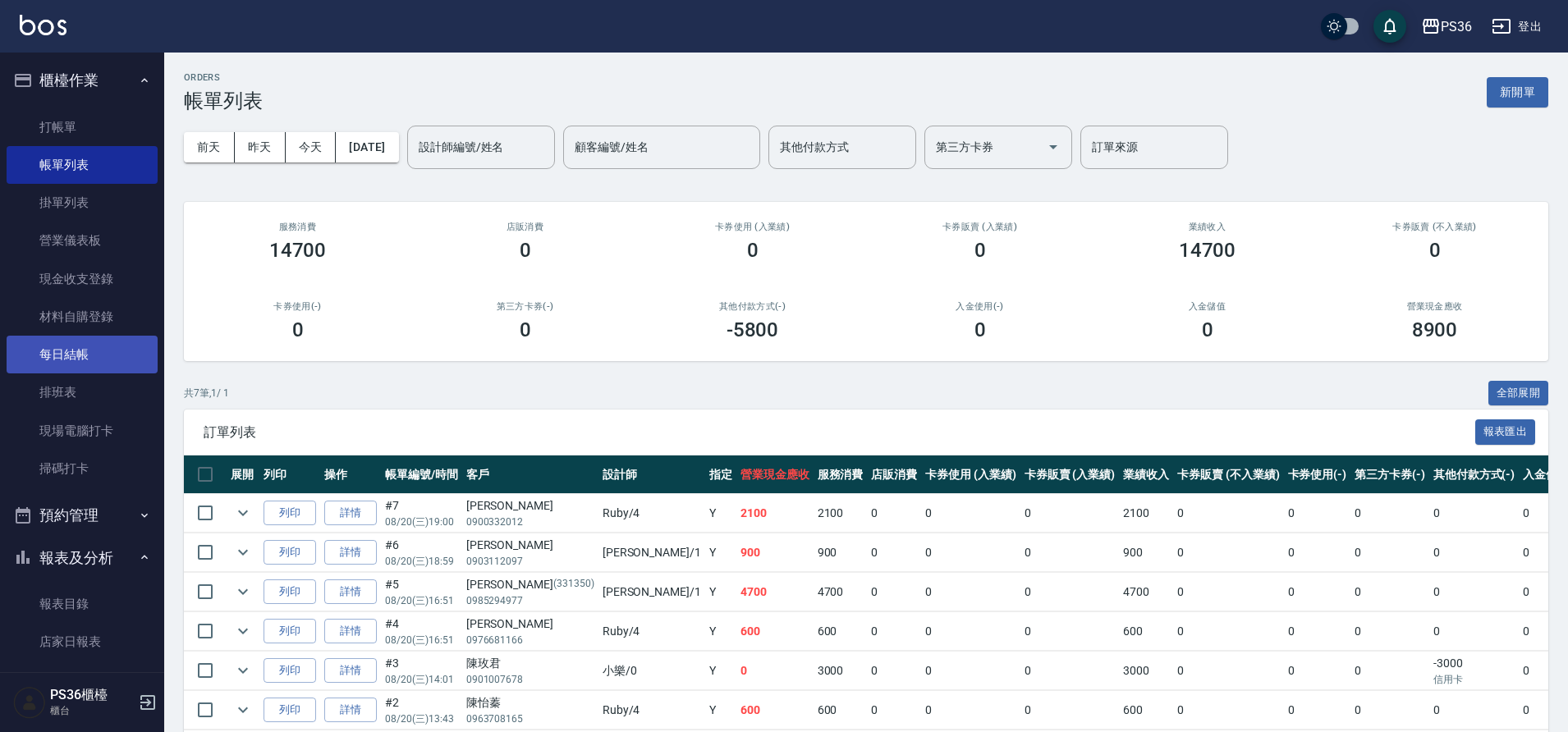
click at [101, 366] on link "每日結帳" at bounding box center [81, 354] width 151 height 38
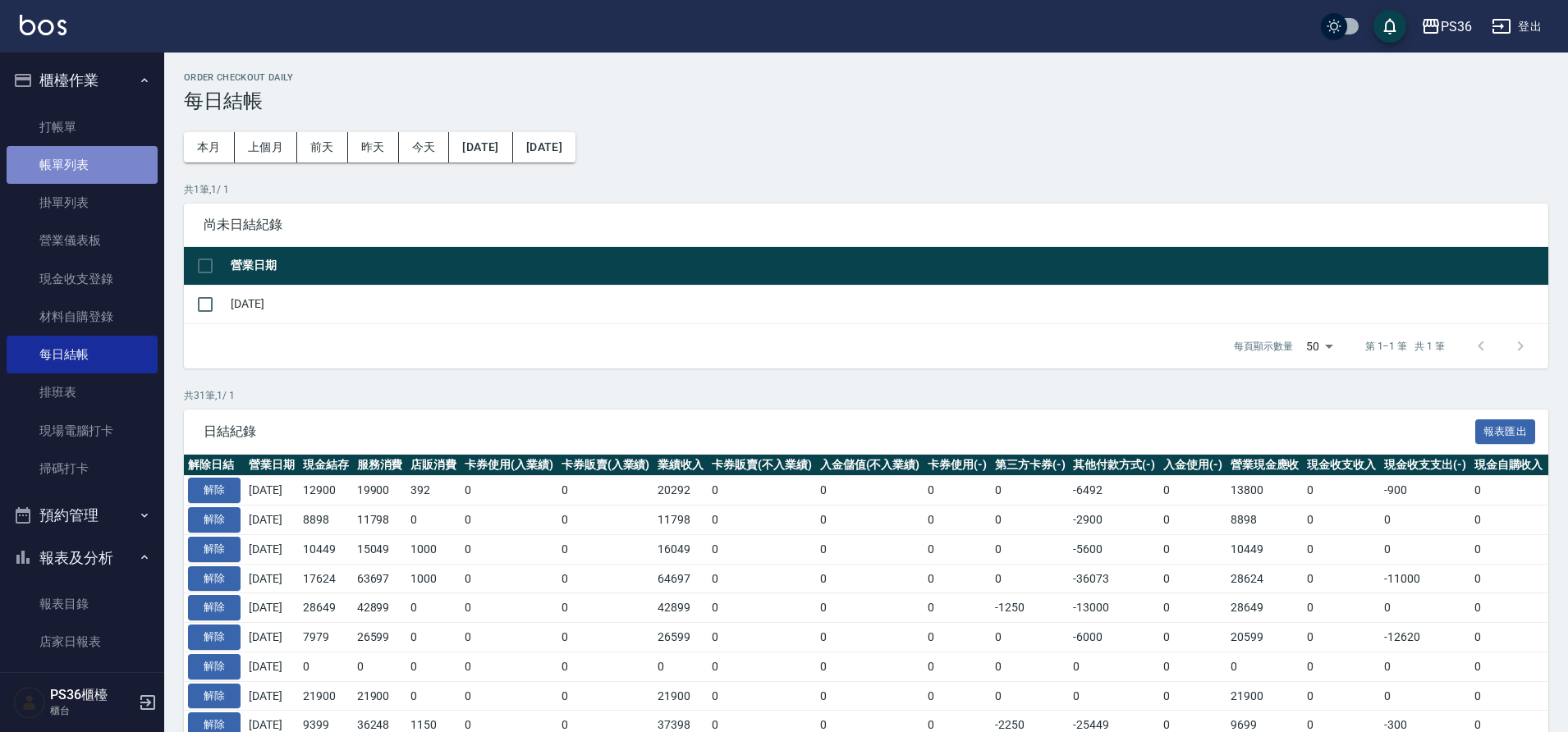
click at [91, 161] on link "帳單列表" at bounding box center [81, 165] width 151 height 38
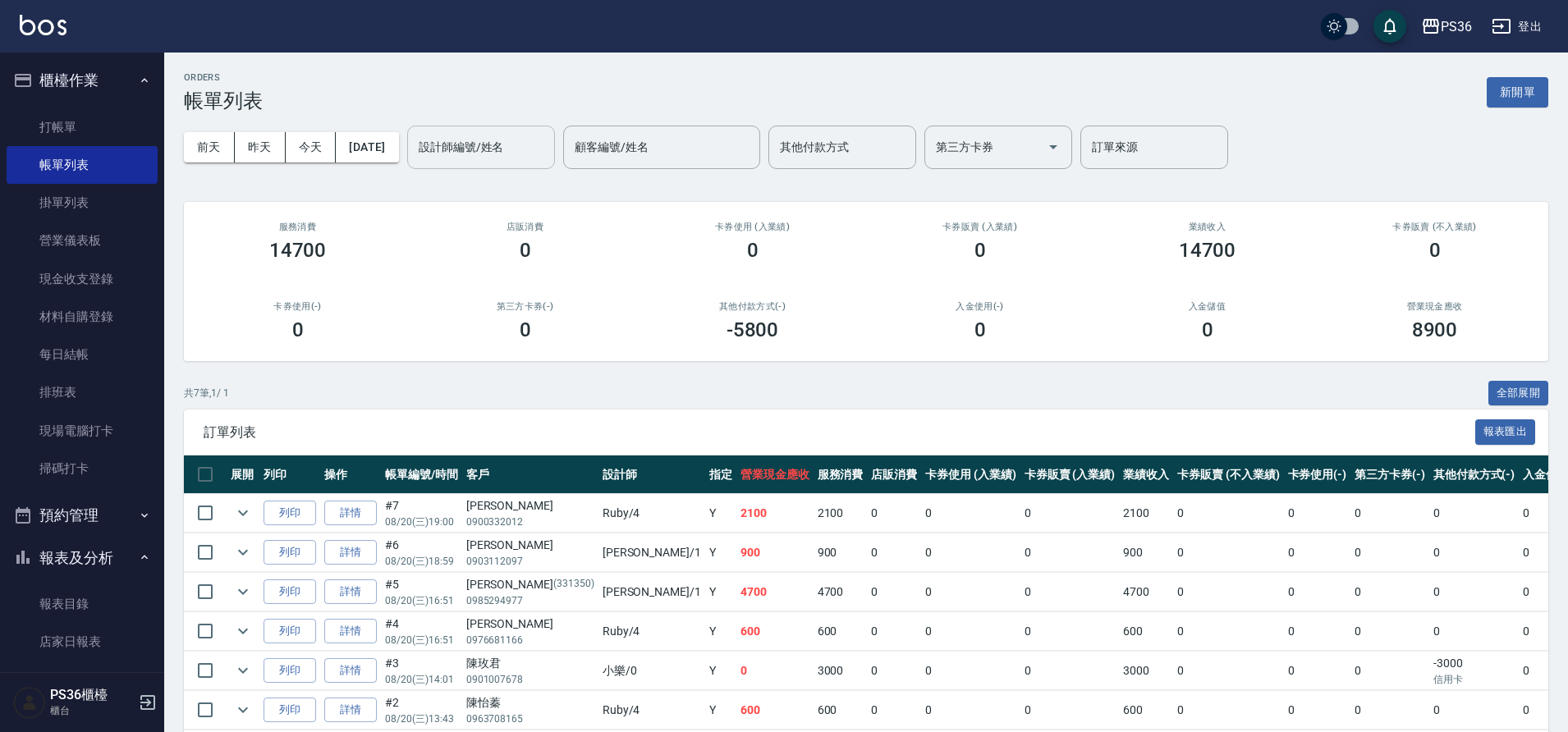
click at [449, 141] on input "設計師編號/姓名" at bounding box center [481, 147] width 133 height 29
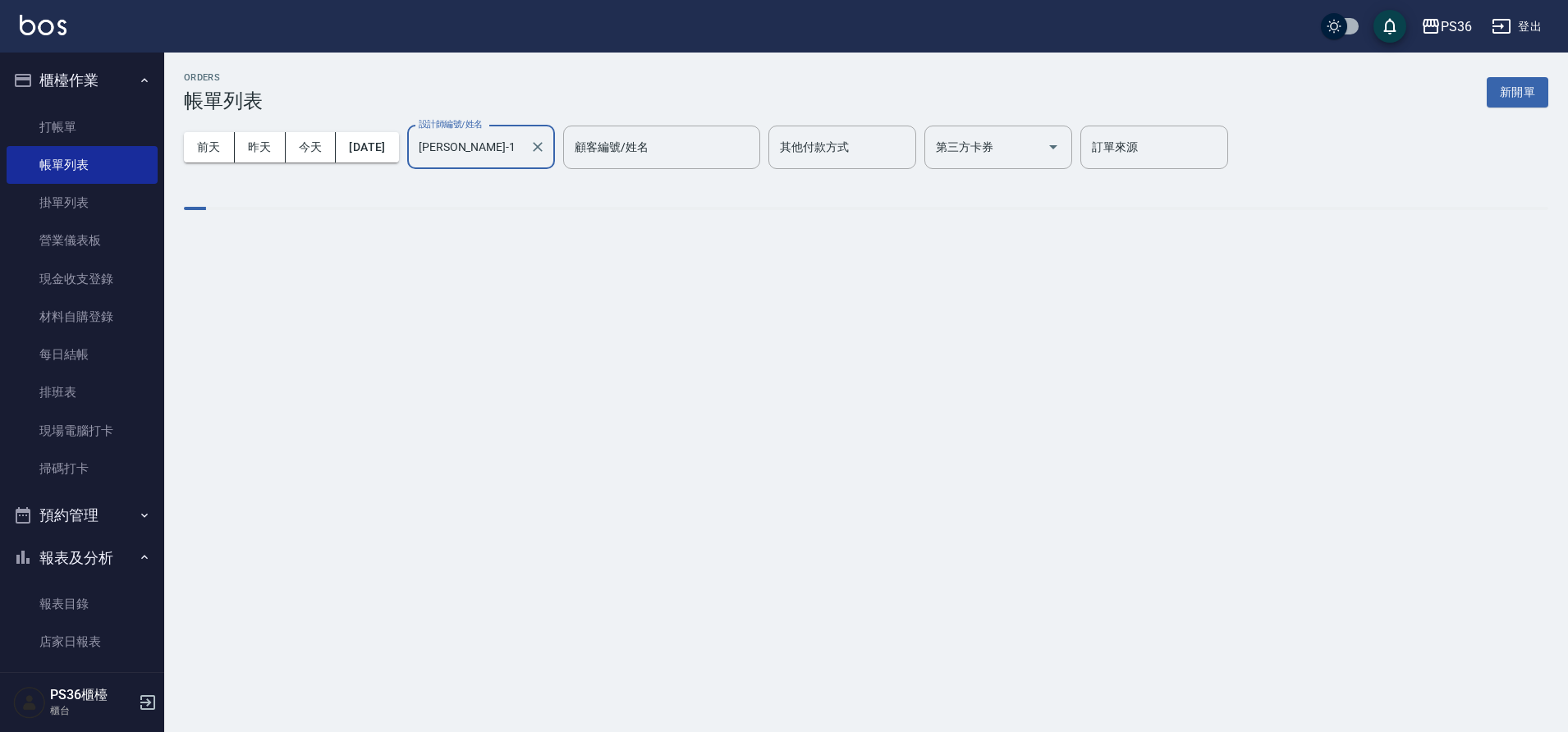
type input "[PERSON_NAME]-1"
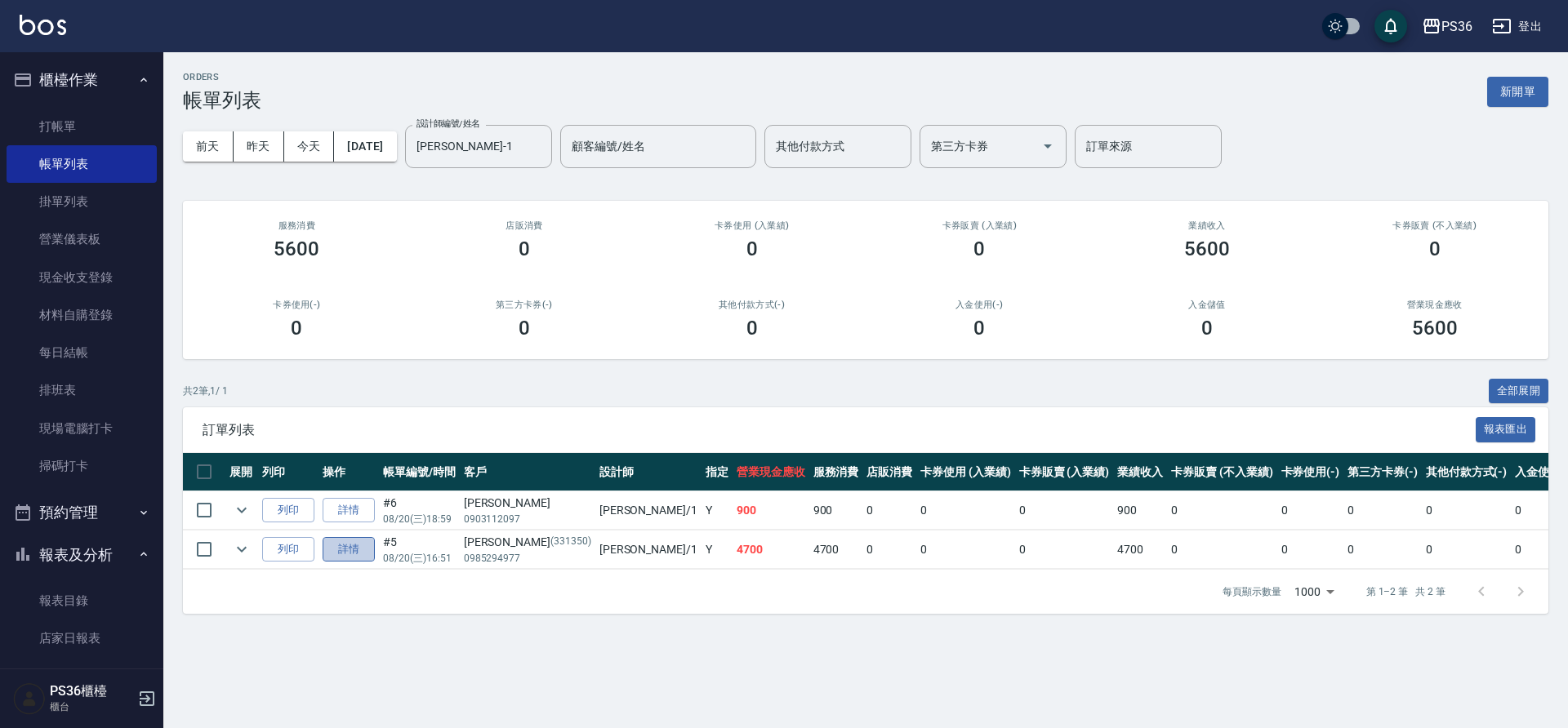
click at [343, 552] on link "詳情" at bounding box center [348, 549] width 52 height 25
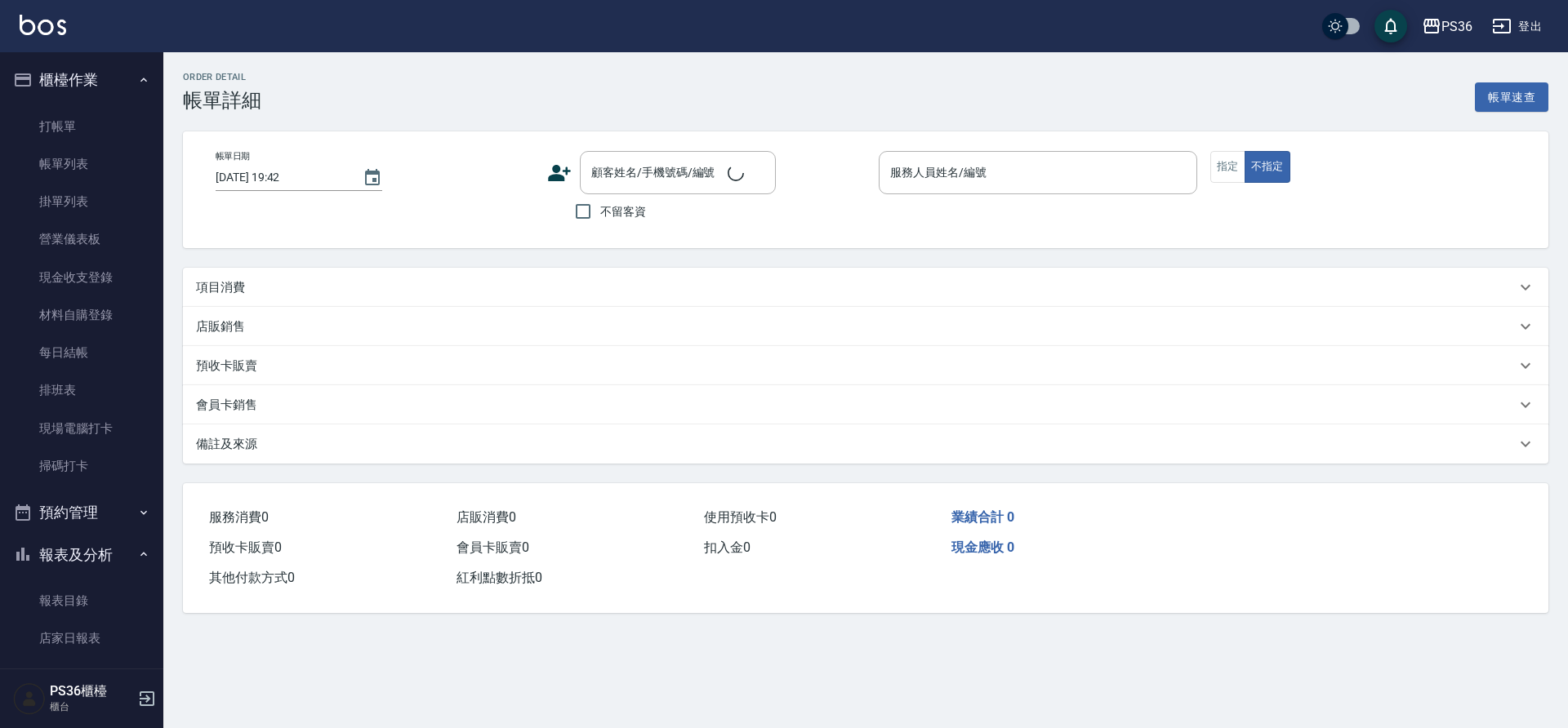
type input "[DATE] 16:51"
type input "[PERSON_NAME]-1"
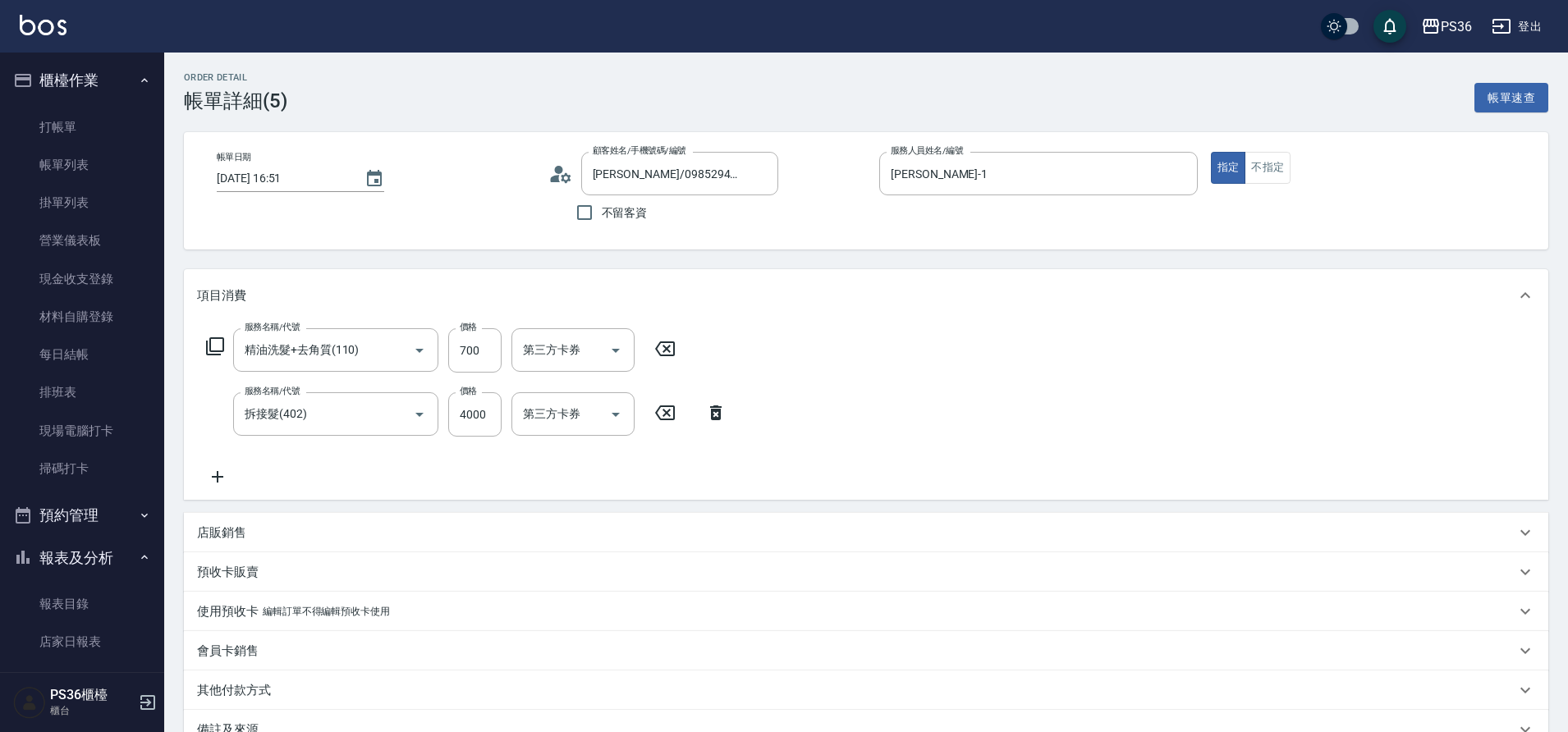
type input "[PERSON_NAME]/0985294977/331350"
type input "精油洗髮+去角質(110)"
type input "拆接髮(402)"
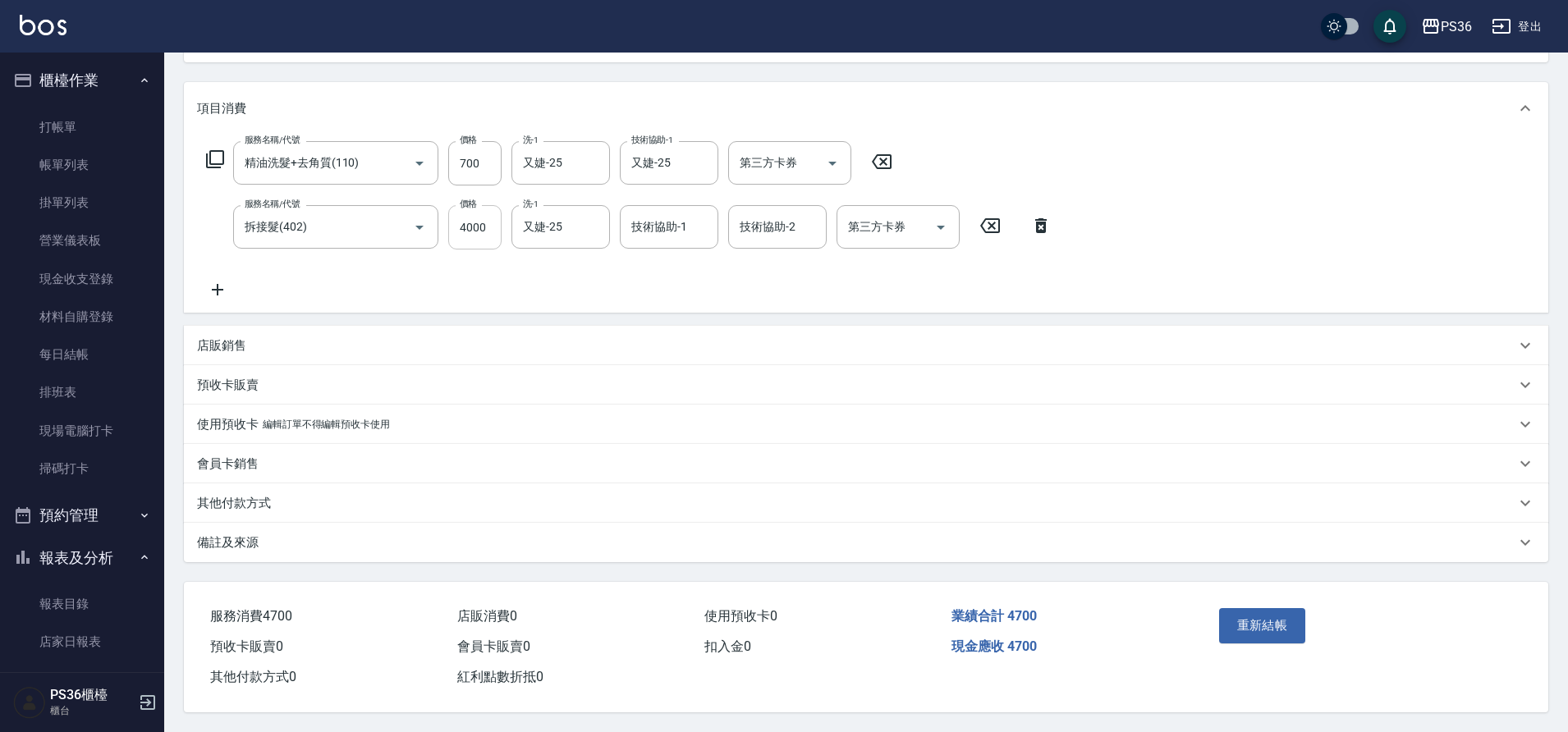
click at [456, 219] on input "4000" at bounding box center [475, 228] width 54 height 44
type input "3000"
click at [248, 495] on p "其他付款方式" at bounding box center [234, 503] width 74 height 18
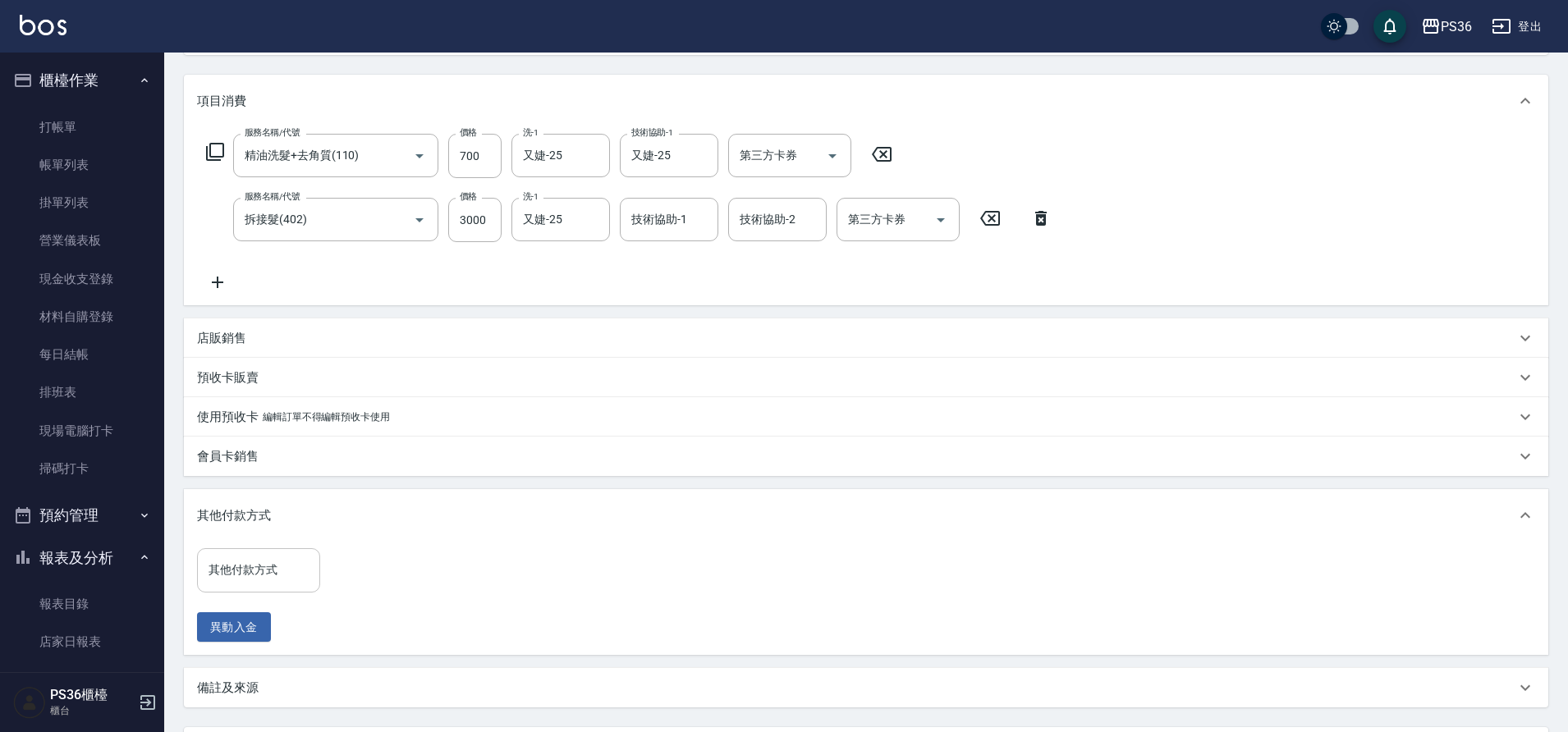
click at [241, 574] on input "其他付款方式" at bounding box center [258, 569] width 108 height 29
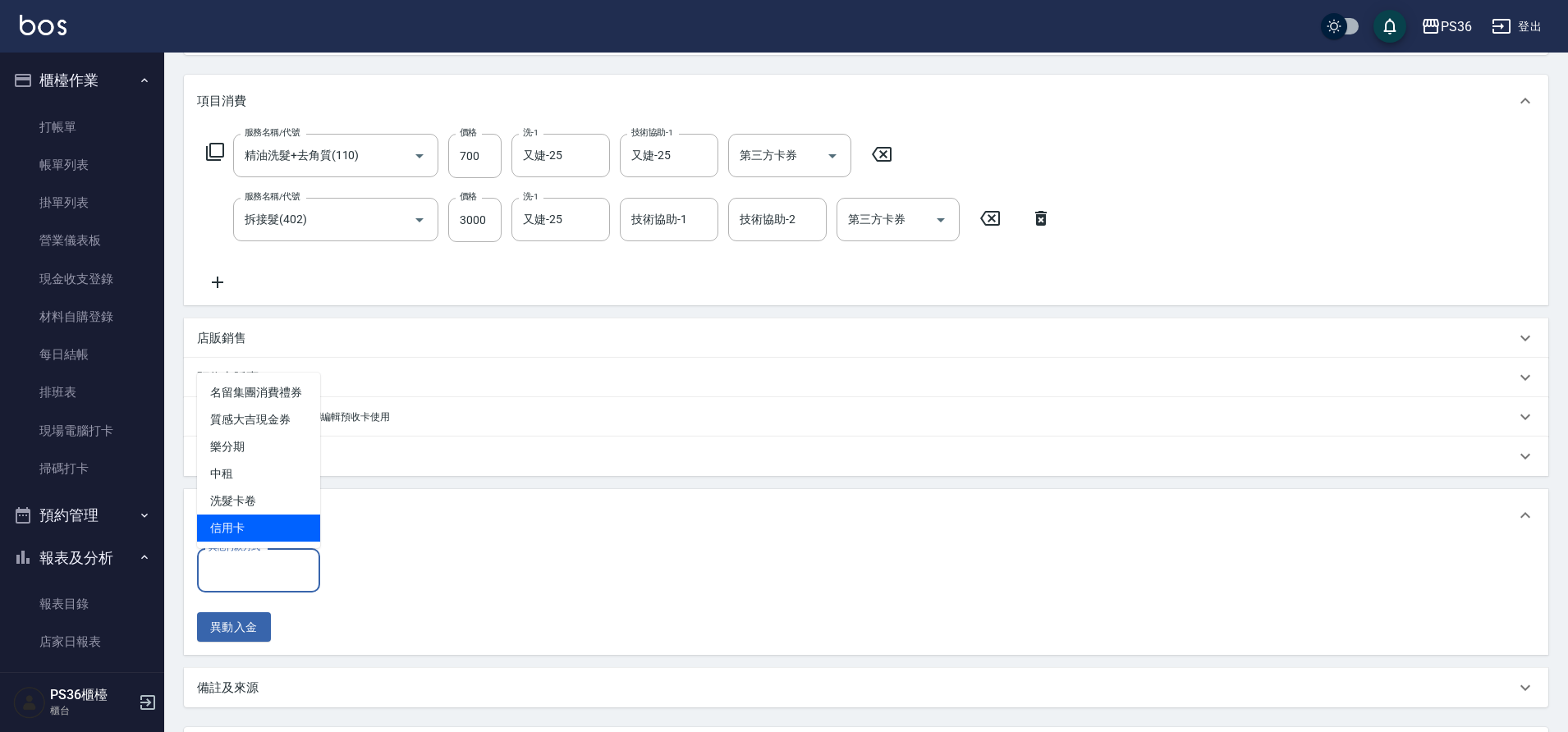
click at [261, 534] on span "信用卡" at bounding box center [258, 527] width 123 height 27
type input "信用卡"
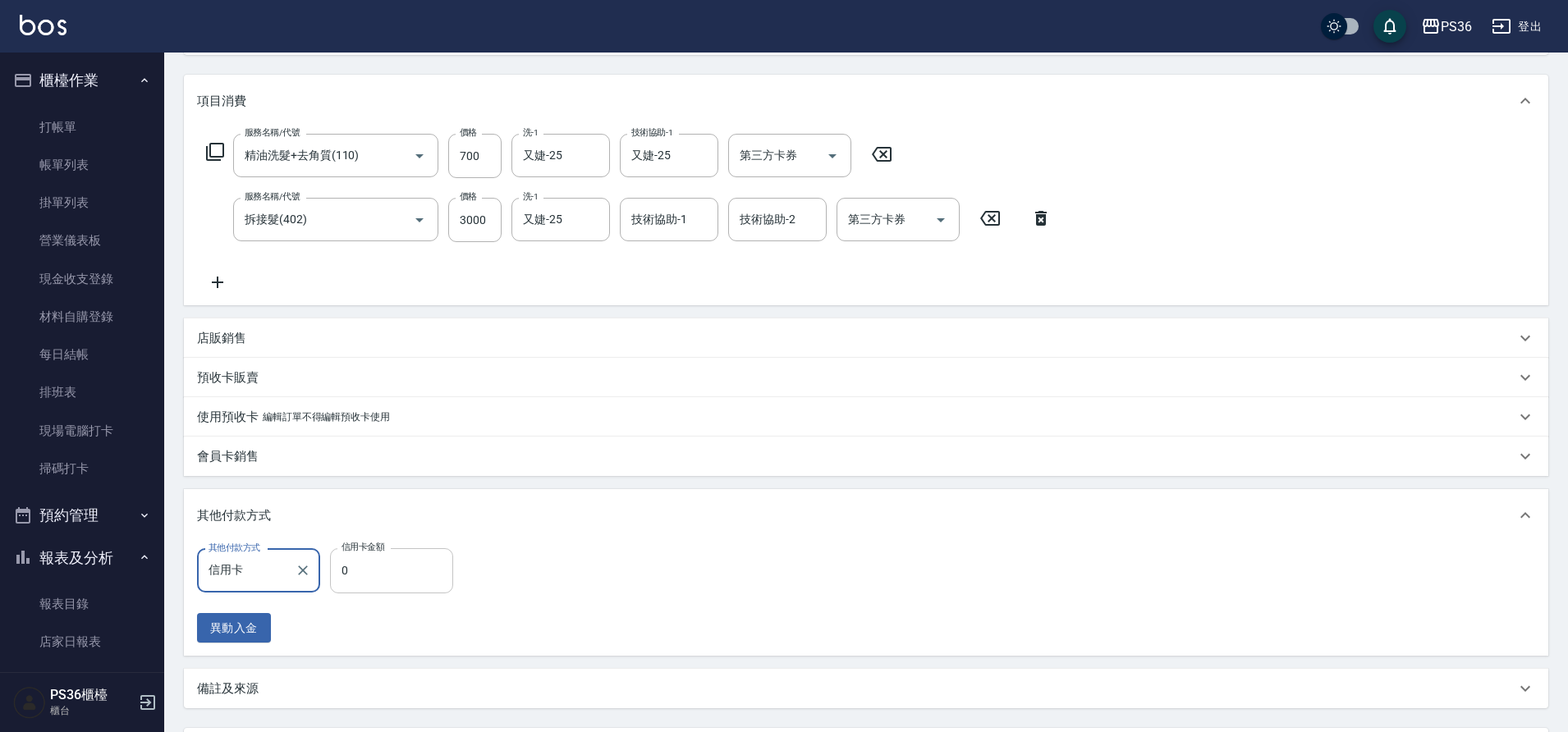
click at [399, 584] on input "0" at bounding box center [392, 570] width 123 height 44
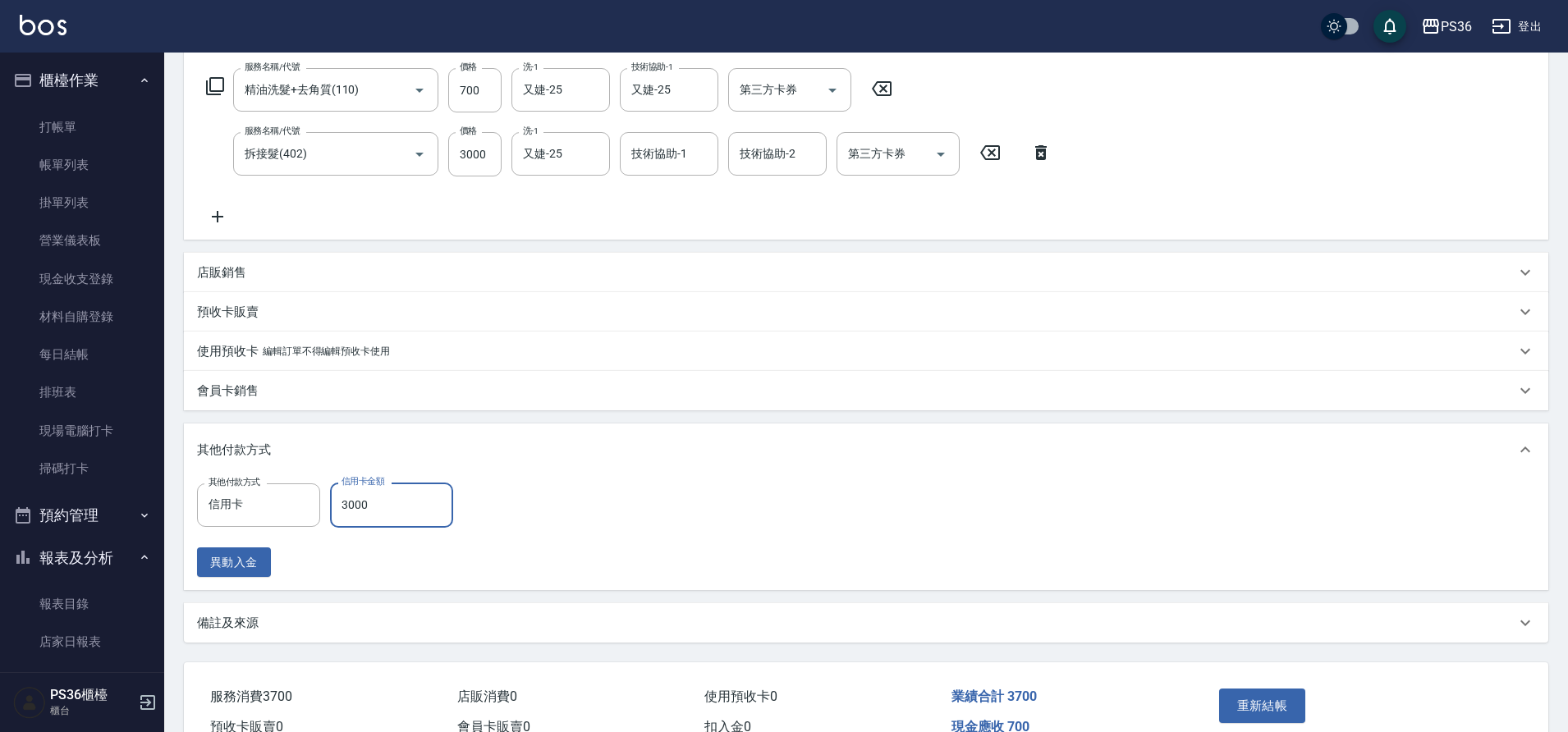
scroll to position [348, 0]
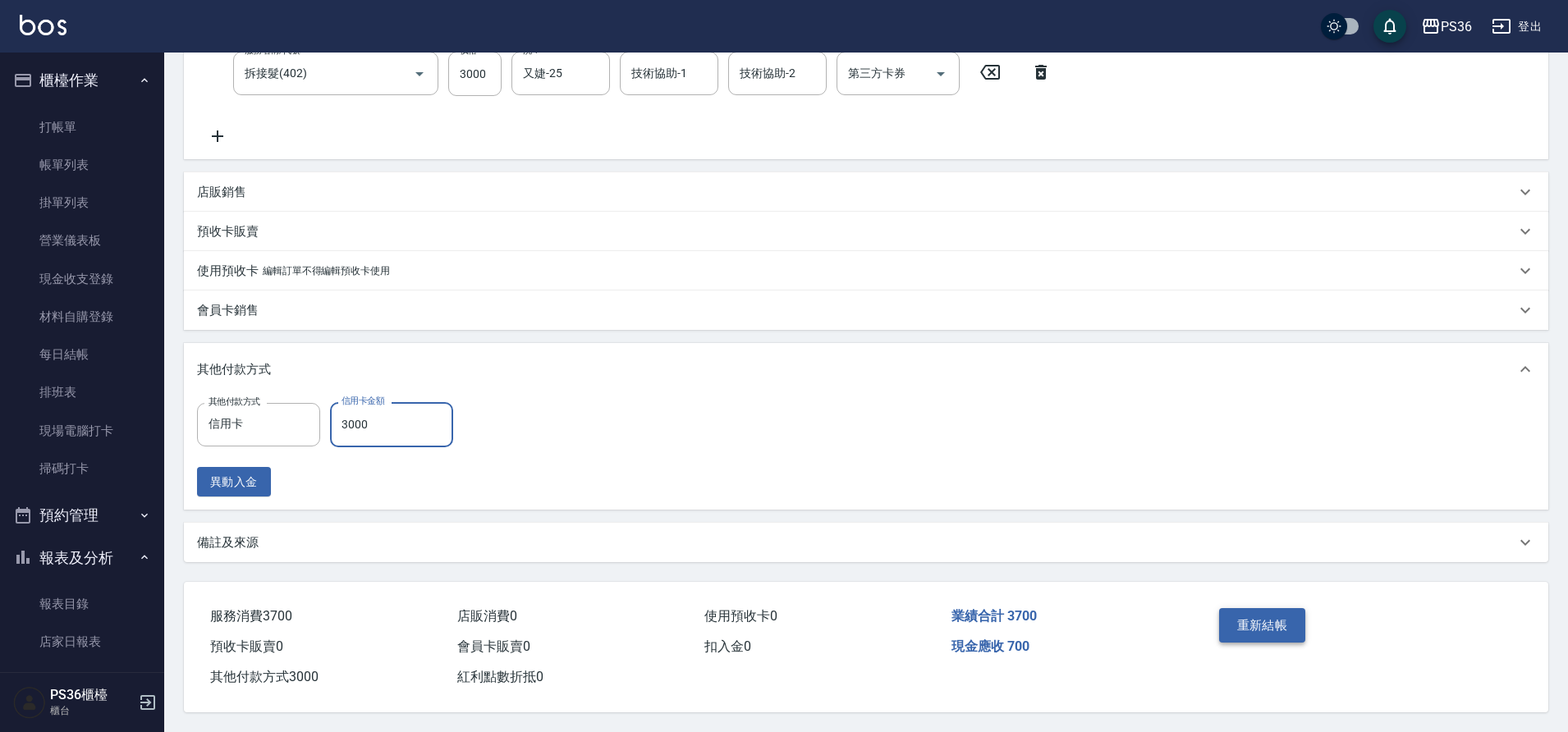
type input "3000"
click at [1228, 610] on button "重新結帳" at bounding box center [1263, 625] width 87 height 34
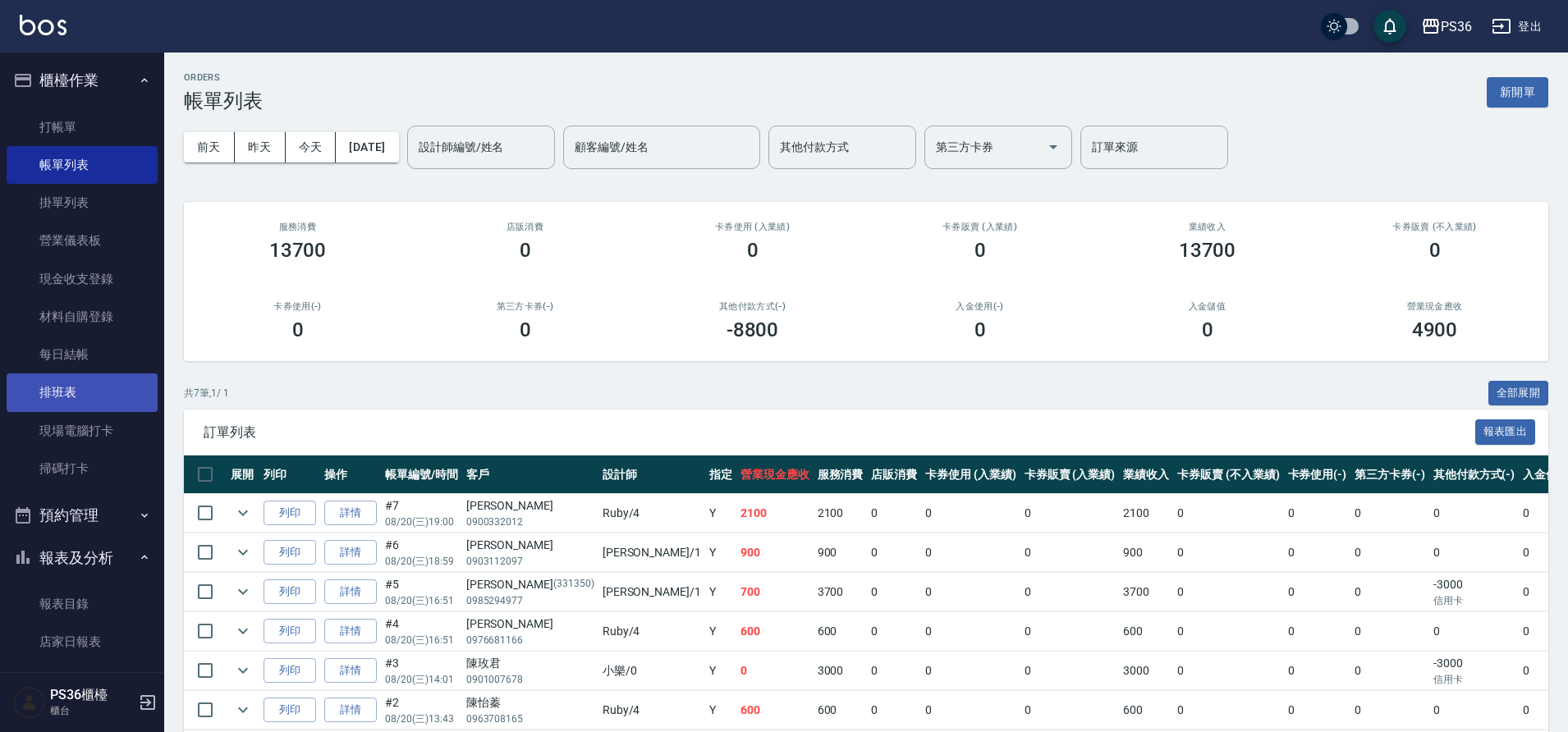
click at [68, 380] on link "排班表" at bounding box center [81, 392] width 151 height 38
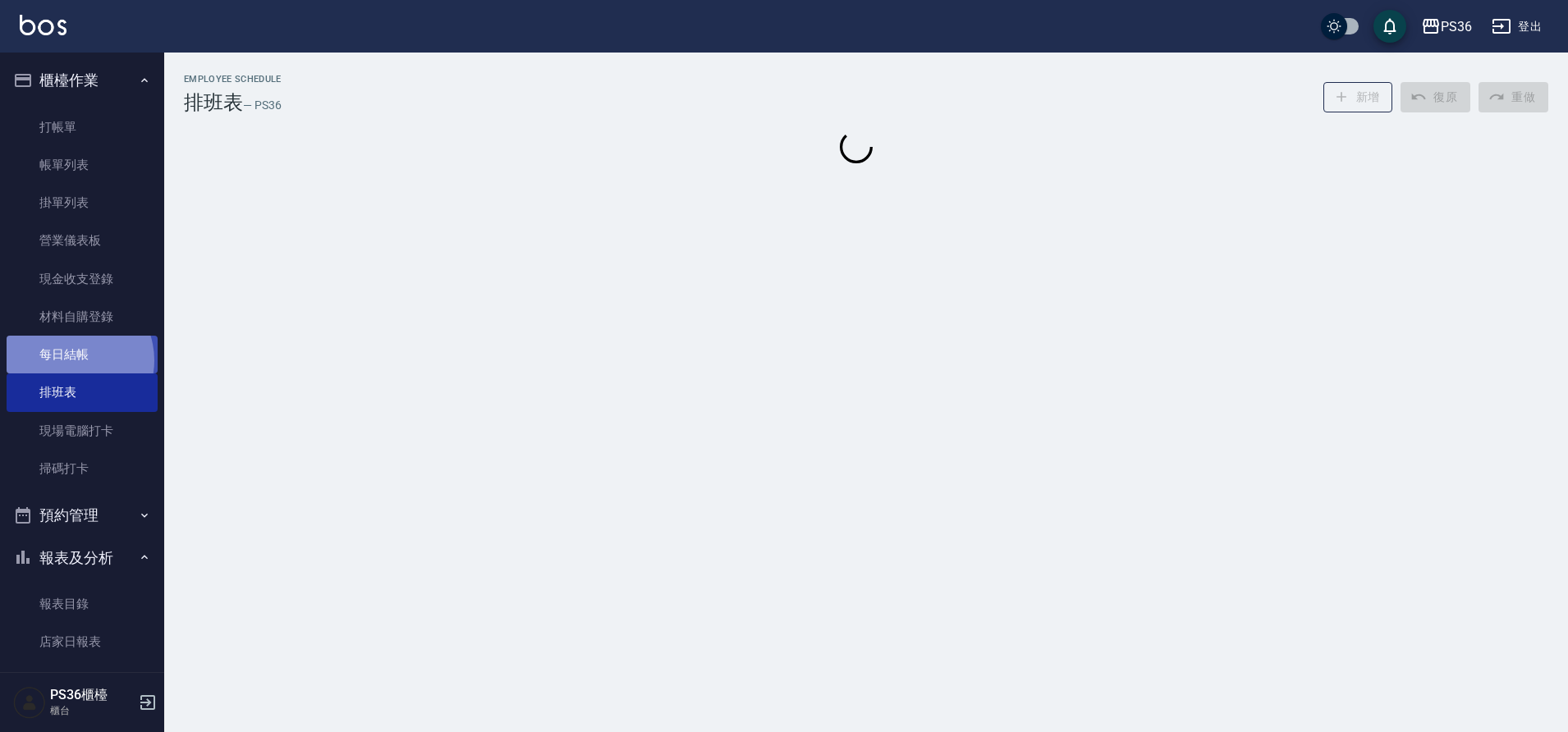
click at [71, 360] on link "每日結帳" at bounding box center [81, 354] width 151 height 38
click at [73, 345] on link "每日結帳" at bounding box center [81, 354] width 151 height 38
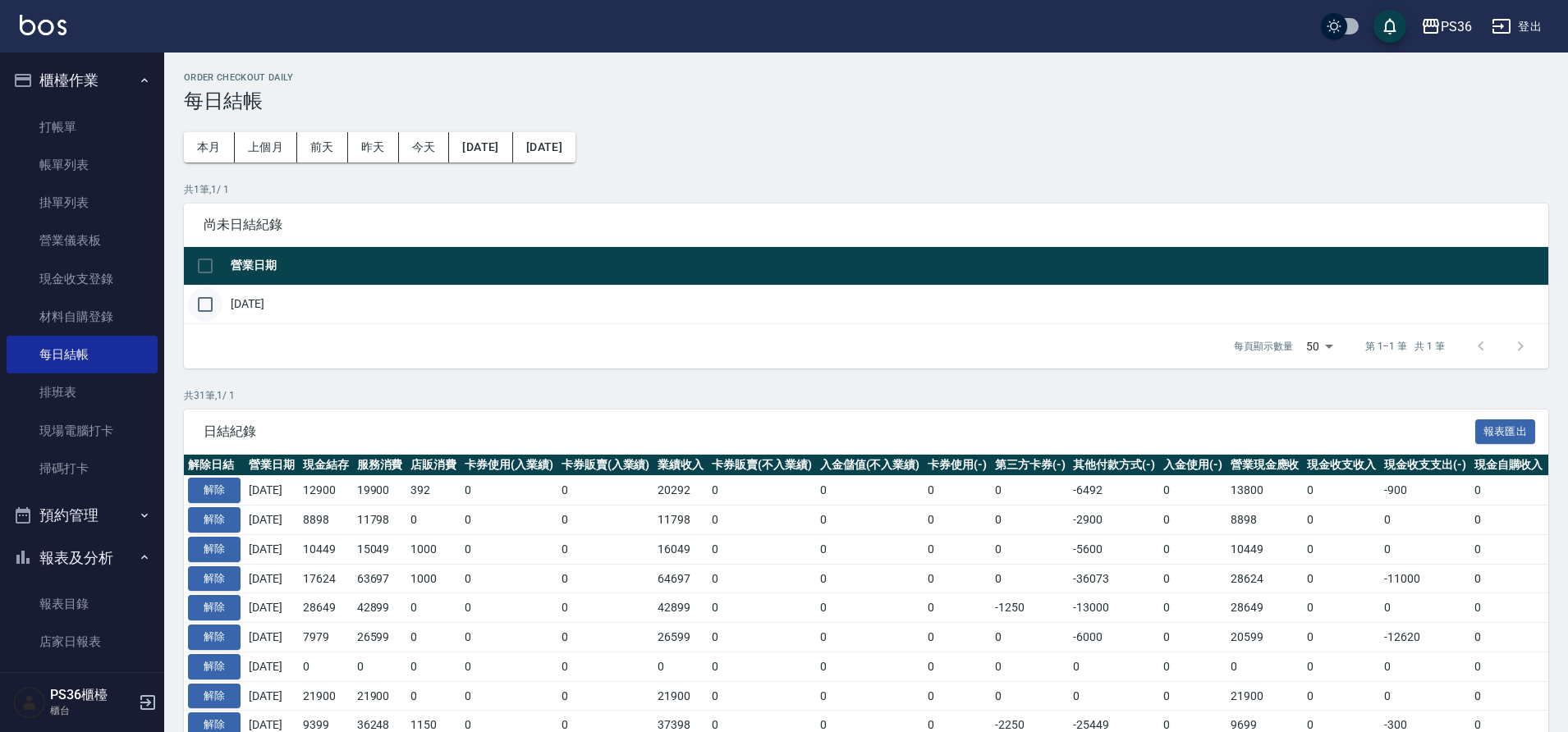
click at [210, 314] on input "checkbox" at bounding box center [205, 304] width 34 height 34
checkbox input "true"
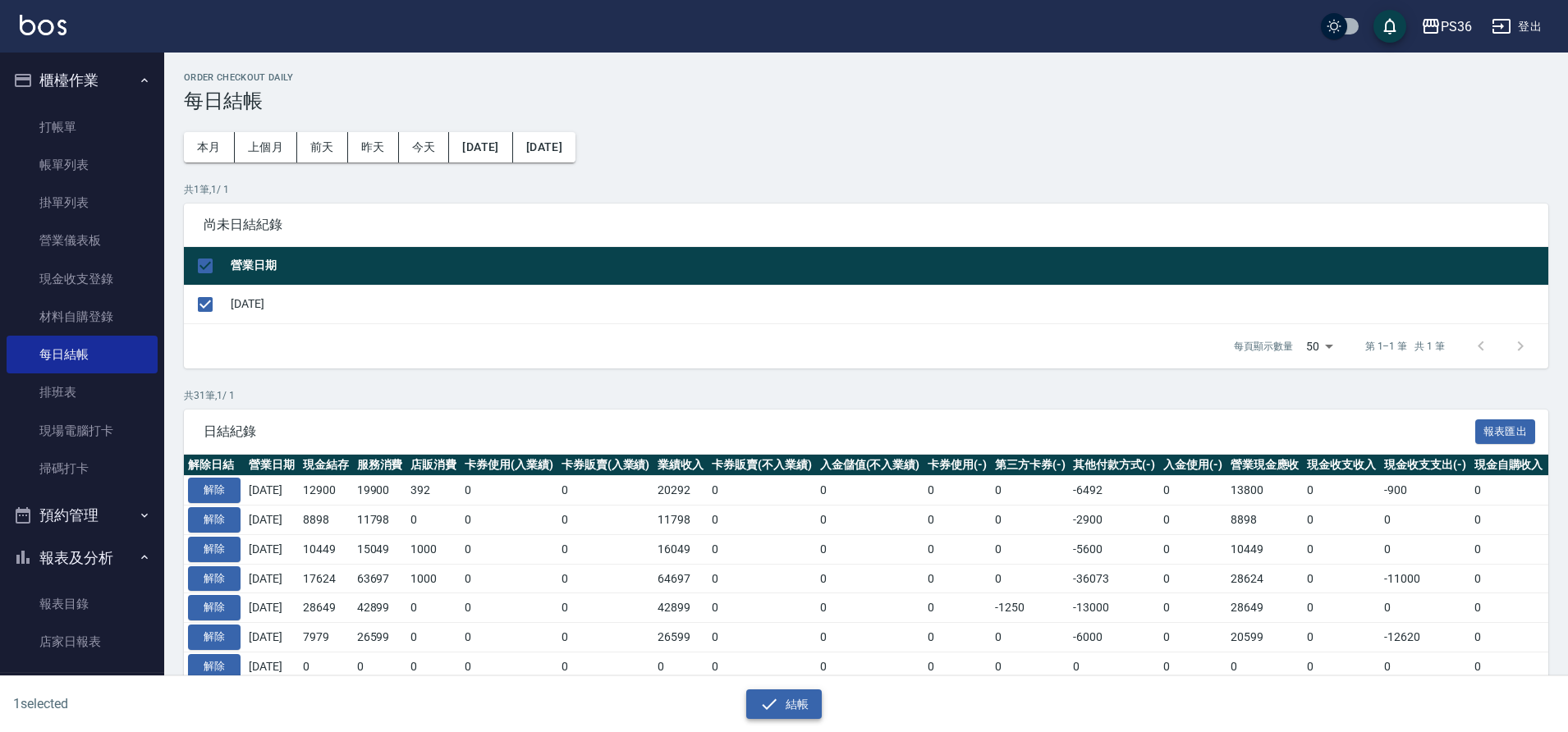
click at [807, 704] on button "結帳" at bounding box center [784, 704] width 76 height 31
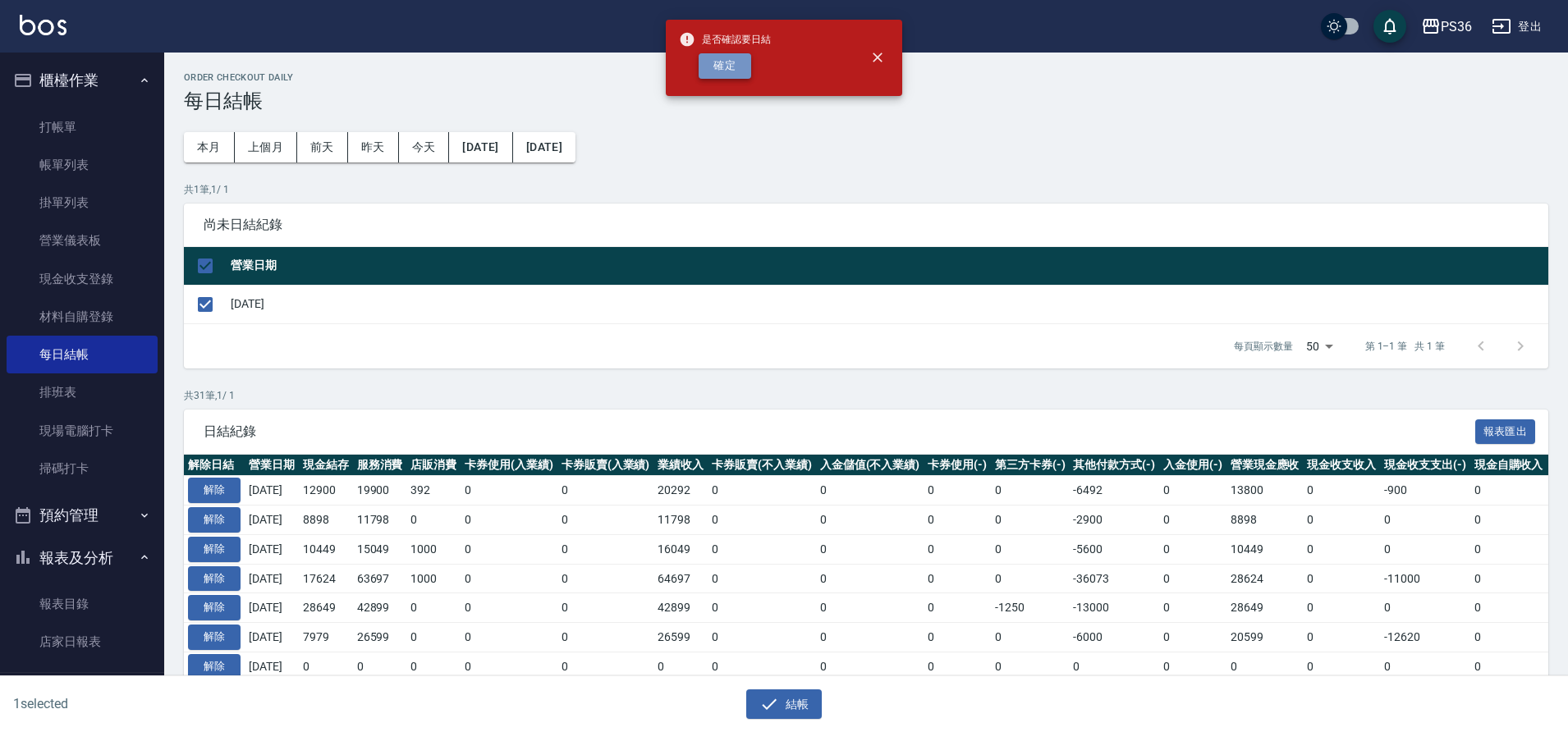
click at [716, 68] on button "確定" at bounding box center [725, 66] width 53 height 25
checkbox input "false"
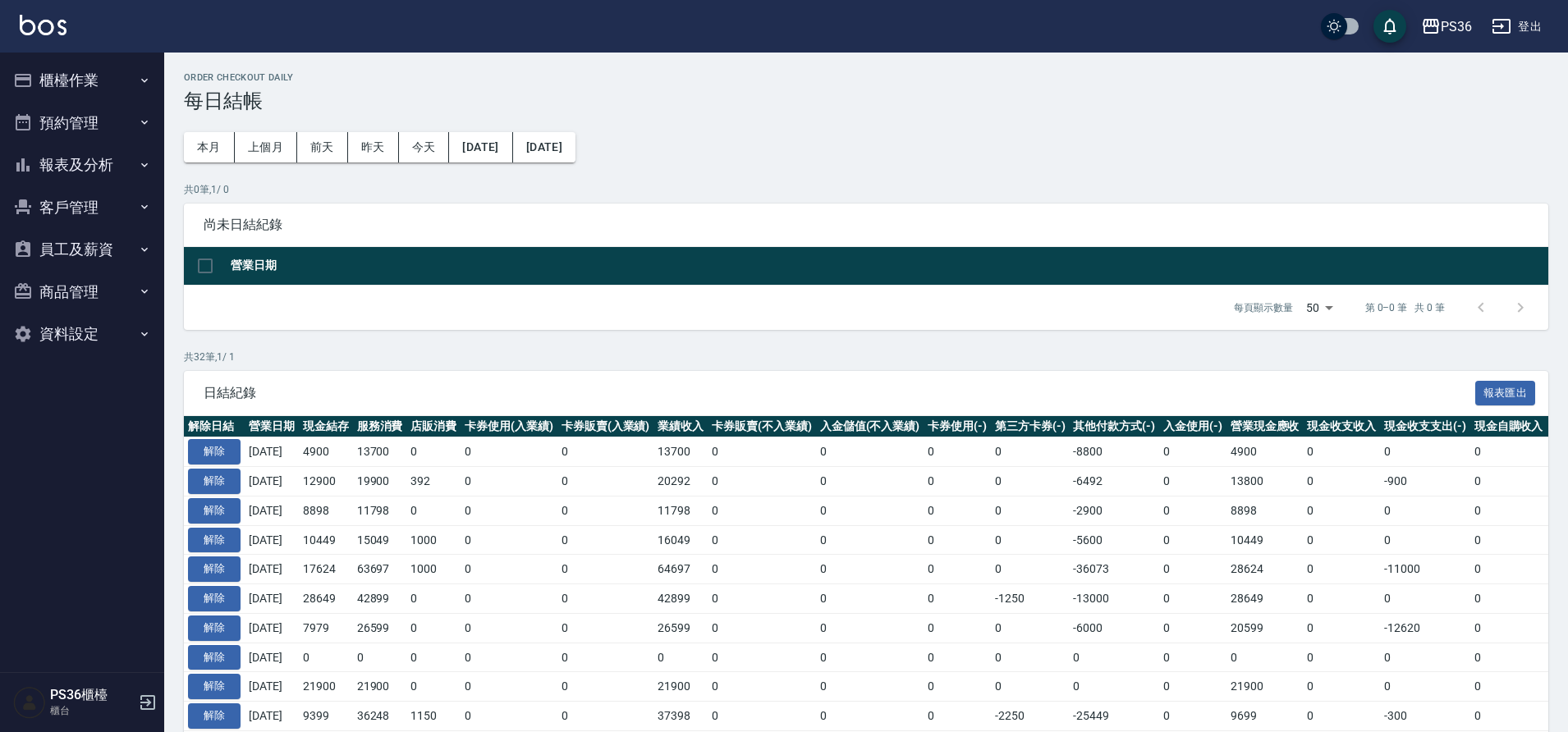
click at [654, 461] on td "0" at bounding box center [605, 453] width 97 height 30
click at [119, 167] on button "報表及分析" at bounding box center [81, 165] width 151 height 43
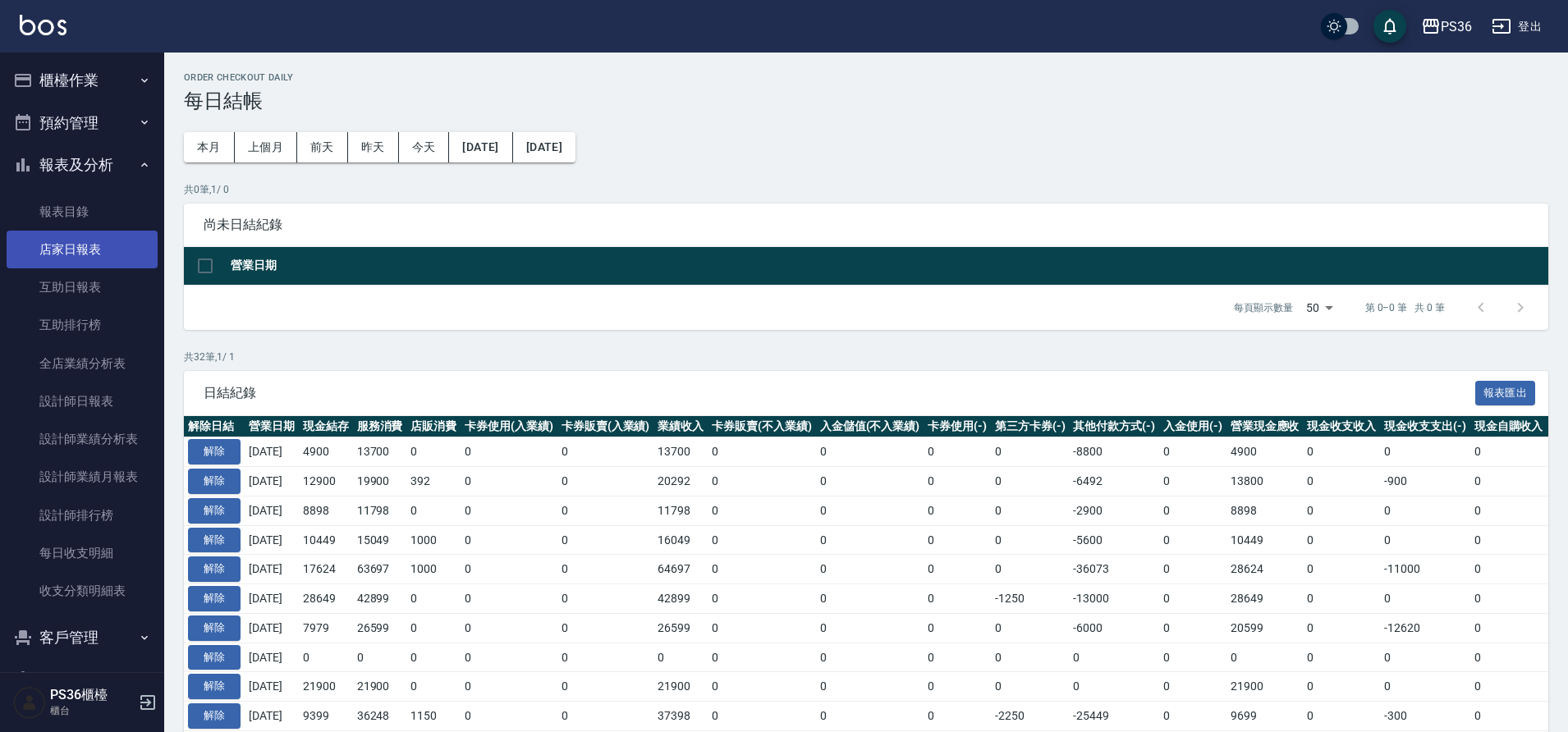
click at [108, 253] on link "店家日報表" at bounding box center [81, 249] width 151 height 38
